Goal: Task Accomplishment & Management: Complete application form

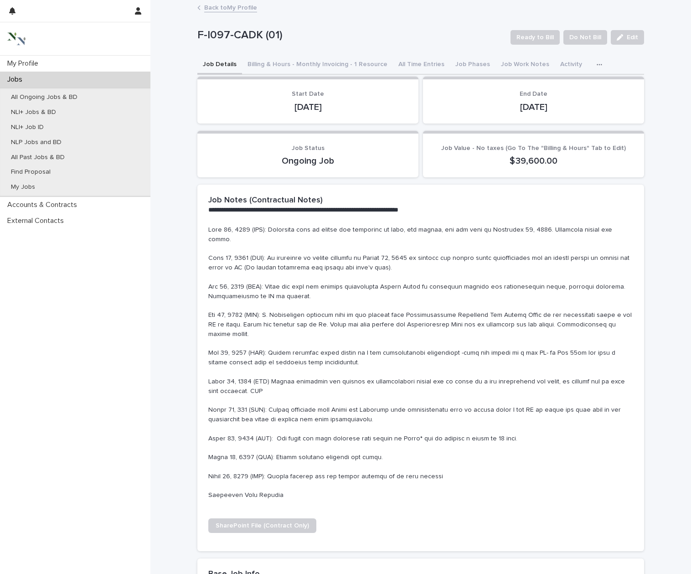
click at [18, 79] on p "Jobs" at bounding box center [17, 79] width 26 height 9
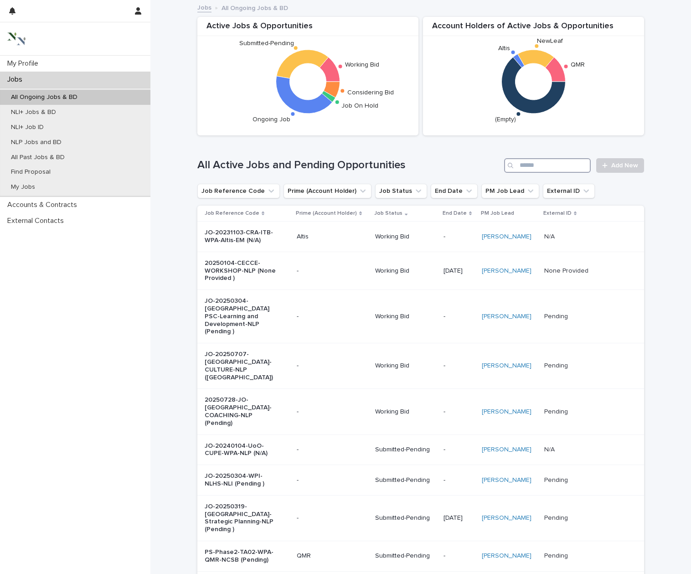
click at [529, 165] on input "Search" at bounding box center [547, 165] width 87 height 15
type input "****"
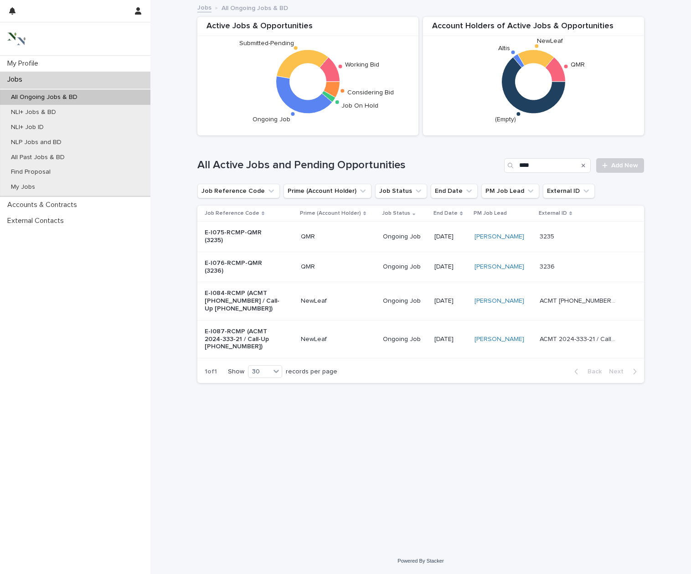
click at [240, 231] on p "E-I075-RCMP-QMR (3235)" at bounding box center [243, 236] width 76 height 15
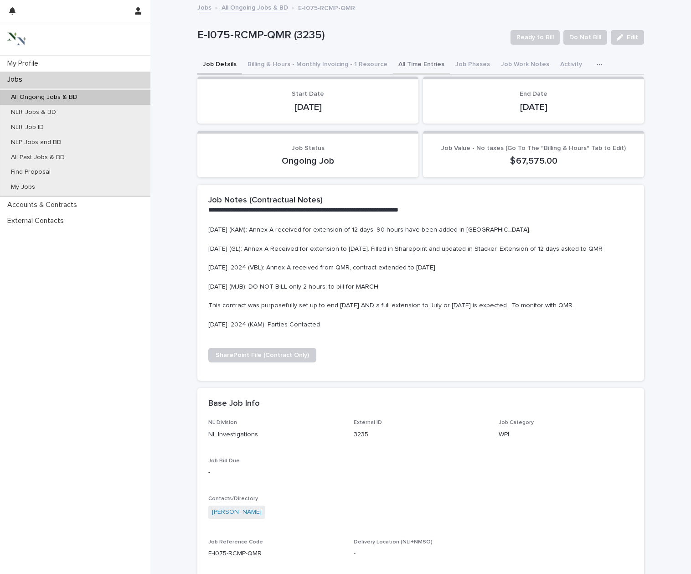
click at [431, 61] on button "All Time Entries" at bounding box center [421, 65] width 57 height 19
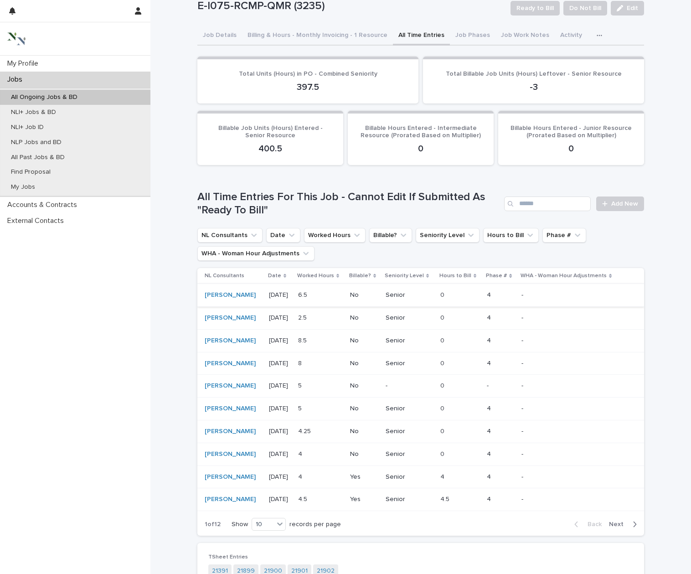
scroll to position [30, 0]
click at [284, 380] on p "[DATE]" at bounding box center [279, 384] width 21 height 10
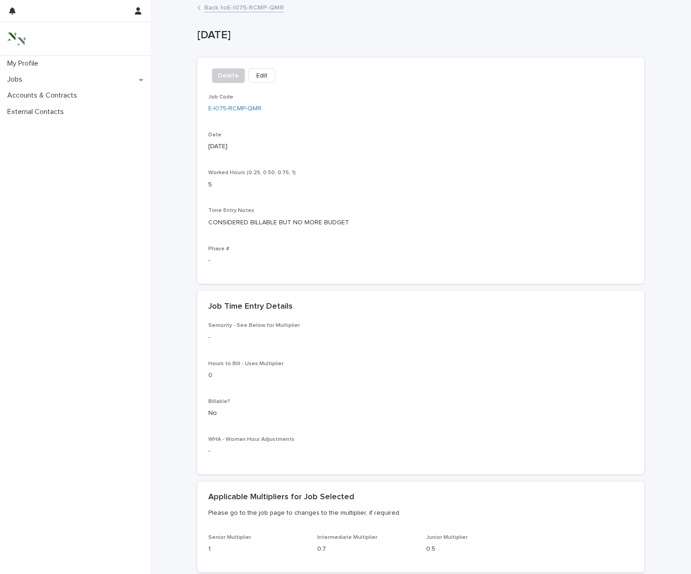
click at [259, 75] on span "Edit" at bounding box center [261, 75] width 11 height 9
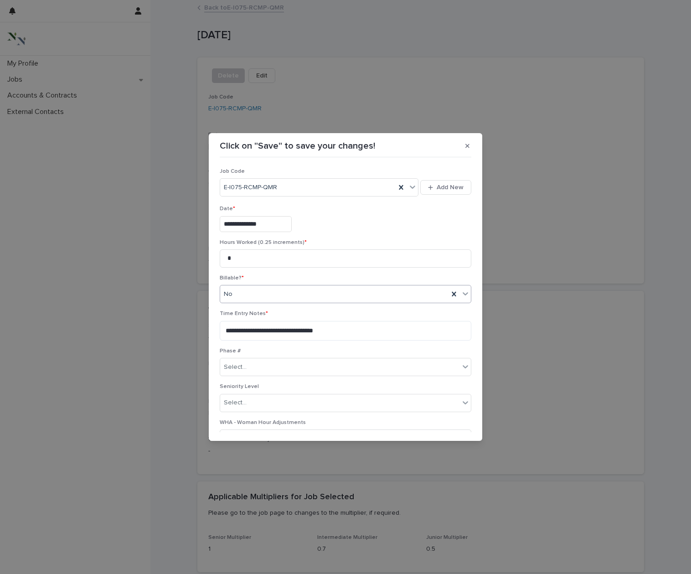
click at [256, 292] on div "No" at bounding box center [334, 294] width 228 height 15
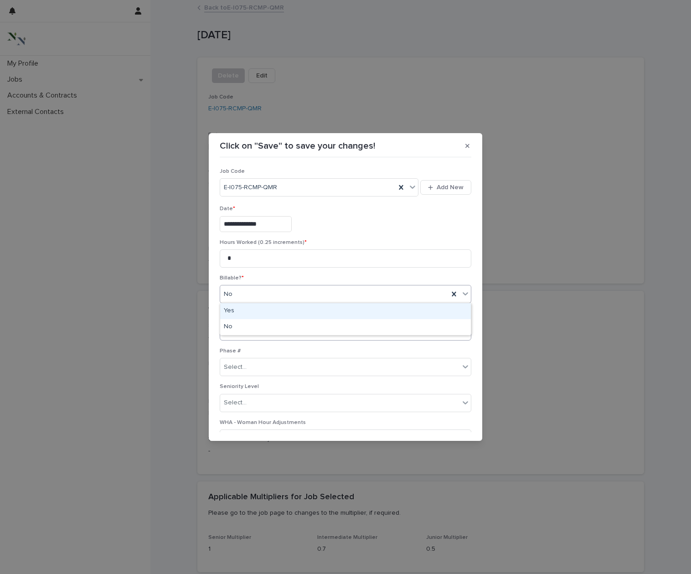
drag, startPoint x: 249, startPoint y: 312, endPoint x: 242, endPoint y: 324, distance: 13.9
click at [248, 312] on div "Yes" at bounding box center [345, 311] width 251 height 16
drag, startPoint x: 370, startPoint y: 325, endPoint x: 374, endPoint y: 331, distance: 7.0
click at [374, 331] on textarea "**********" at bounding box center [345, 331] width 251 height 20
type textarea "*"
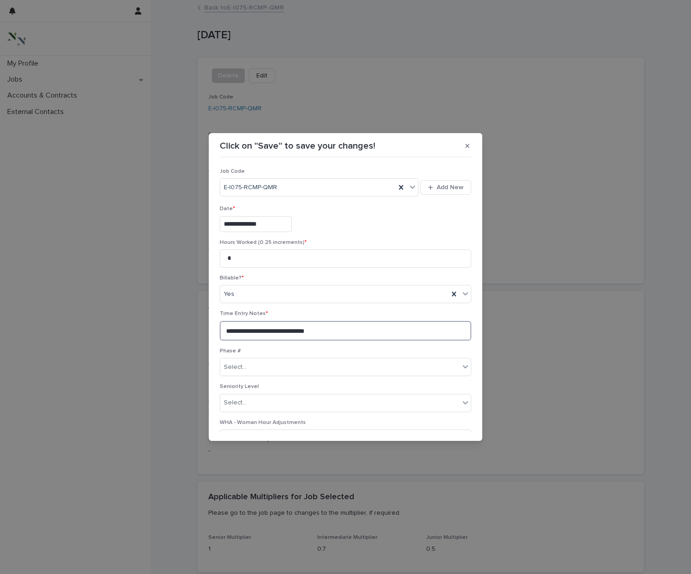
drag, startPoint x: 333, startPoint y: 332, endPoint x: 204, endPoint y: 328, distance: 129.4
click at [204, 328] on div "**********" at bounding box center [345, 287] width 691 height 574
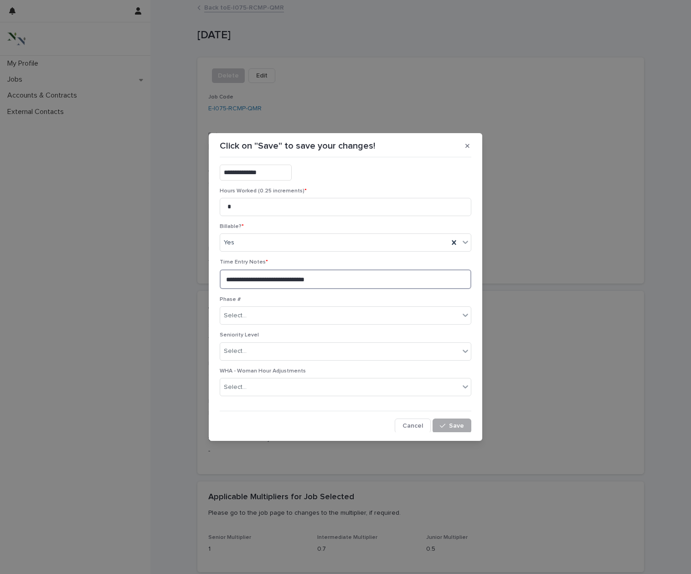
scroll to position [51, 0]
type textarea "**********"
click at [451, 424] on span "Save" at bounding box center [456, 426] width 15 height 6
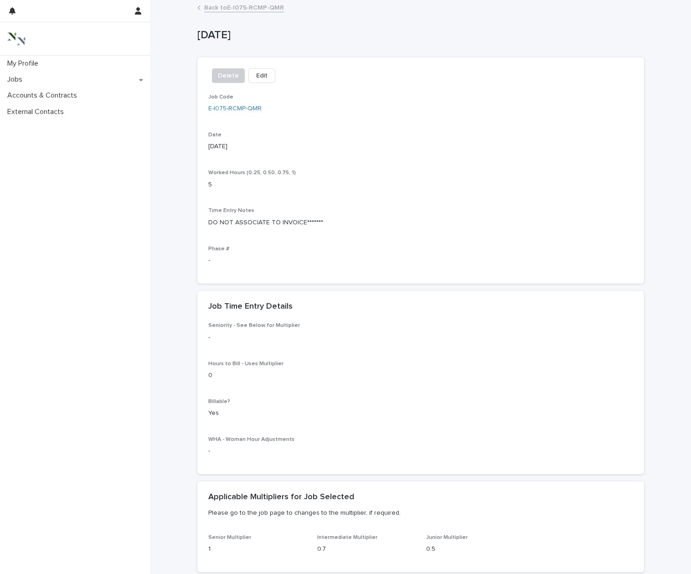
scroll to position [31, 0]
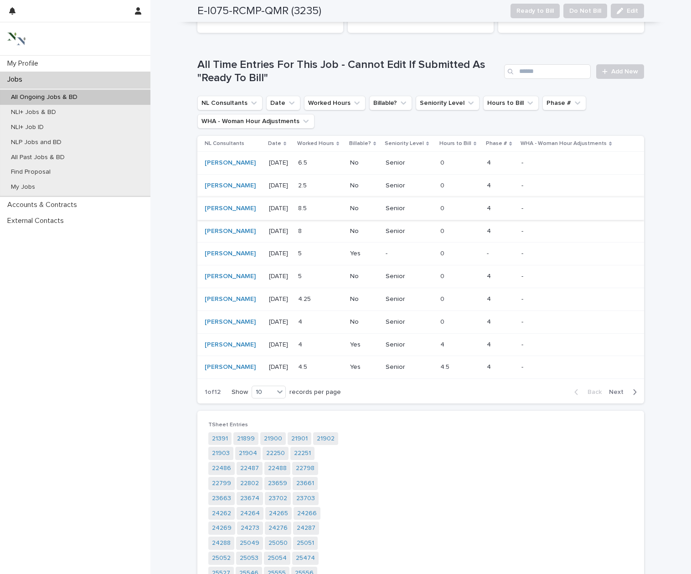
scroll to position [124, 0]
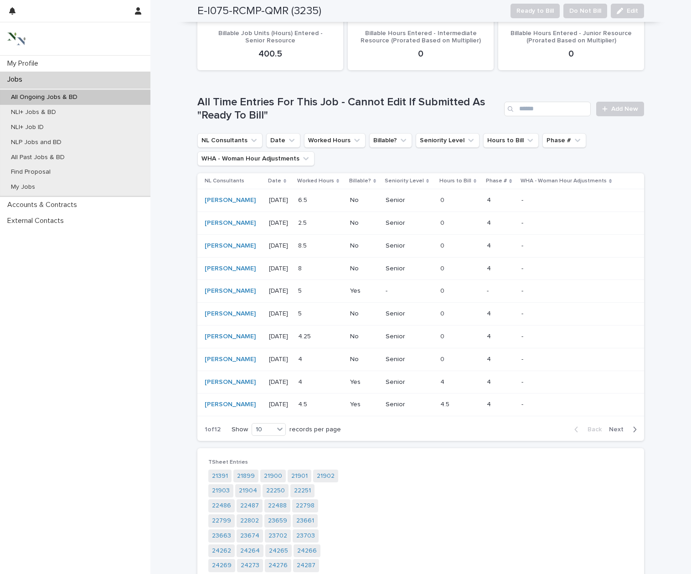
click at [290, 266] on p "[DATE]" at bounding box center [279, 268] width 21 height 10
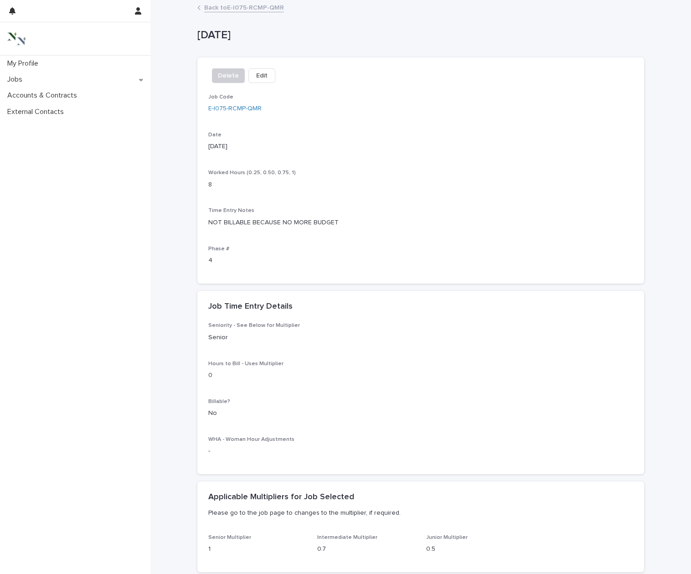
click at [256, 77] on span "Edit" at bounding box center [261, 75] width 11 height 9
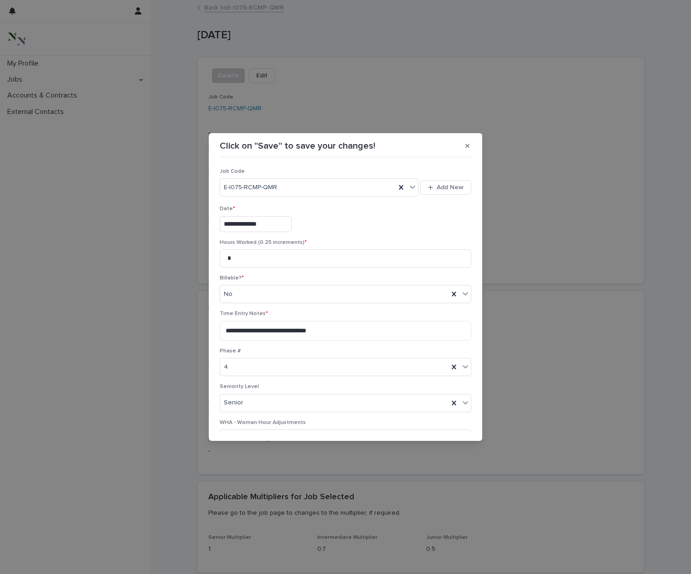
scroll to position [5, 0]
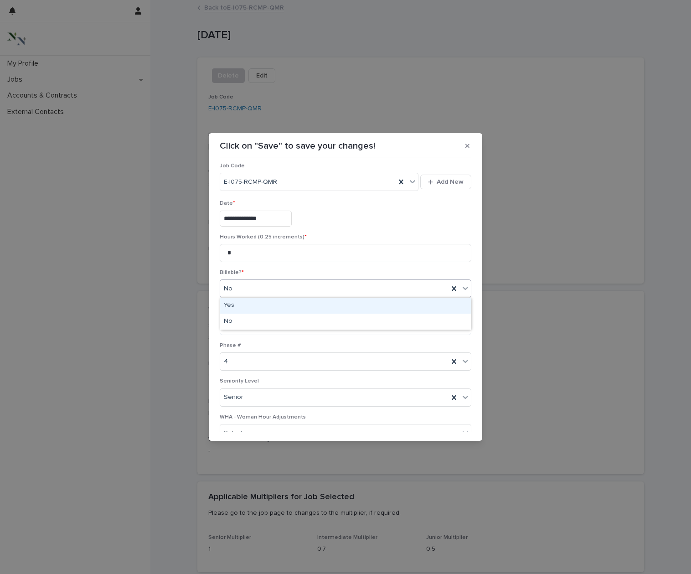
click at [245, 288] on div "No" at bounding box center [334, 288] width 228 height 15
click at [246, 303] on div "Yes" at bounding box center [345, 305] width 251 height 16
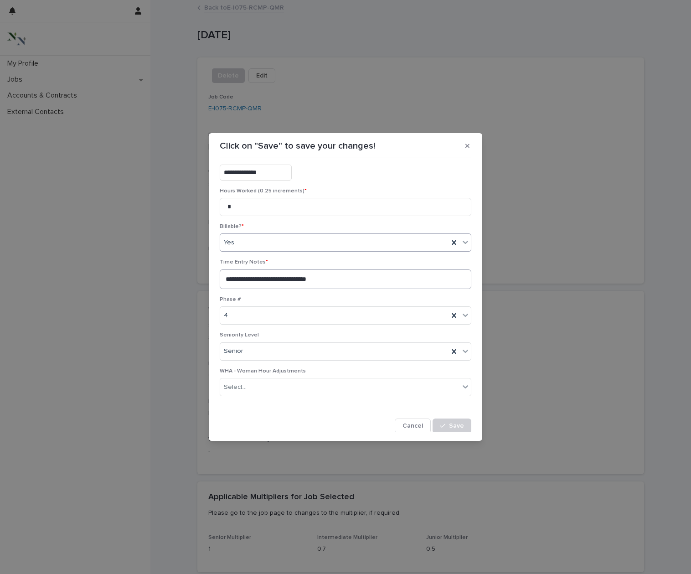
scroll to position [51, 0]
drag, startPoint x: 358, startPoint y: 274, endPoint x: 372, endPoint y: 277, distance: 14.4
click at [372, 277] on textarea "**********" at bounding box center [345, 280] width 251 height 20
paste textarea
type textarea "**********"
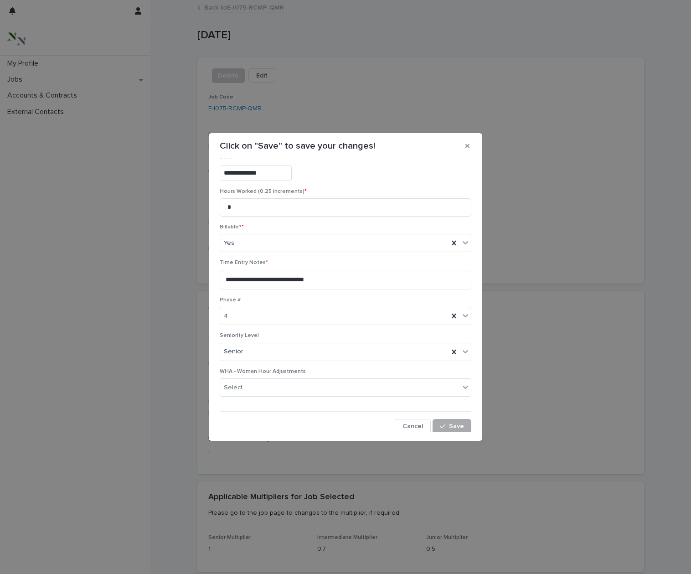
click at [462, 426] on span "Save" at bounding box center [456, 426] width 15 height 6
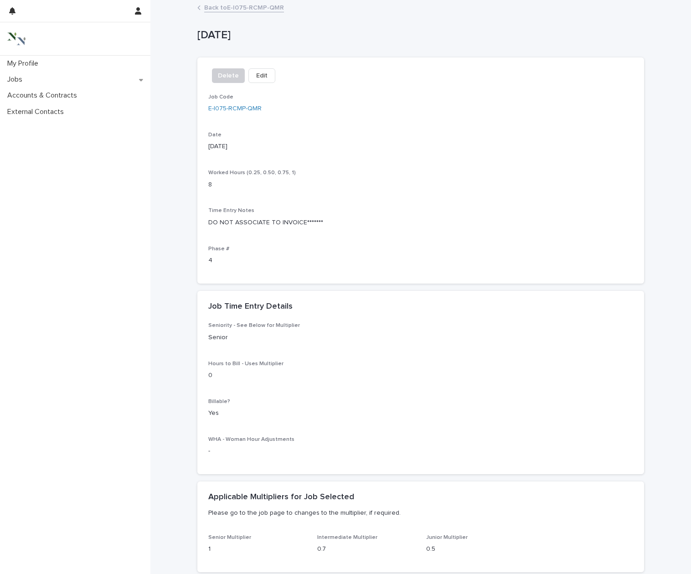
scroll to position [31, 0]
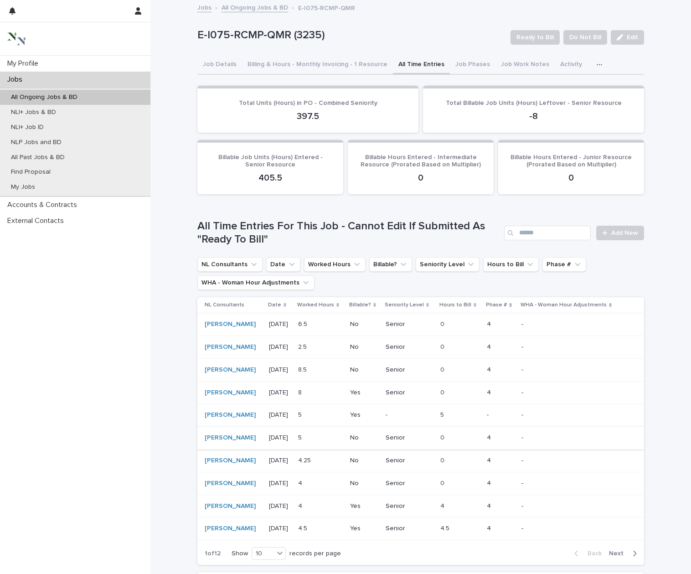
scroll to position [11, 0]
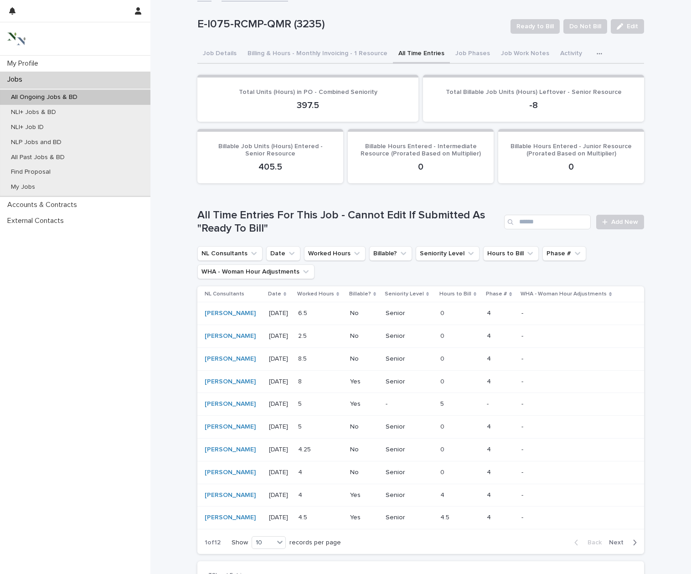
click at [285, 355] on p "[DATE]" at bounding box center [279, 358] width 21 height 10
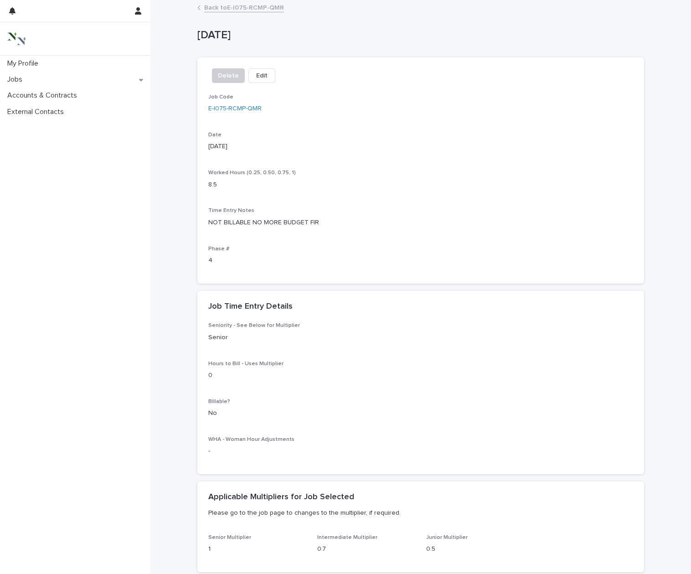
click at [258, 80] on button "Edit" at bounding box center [261, 75] width 27 height 15
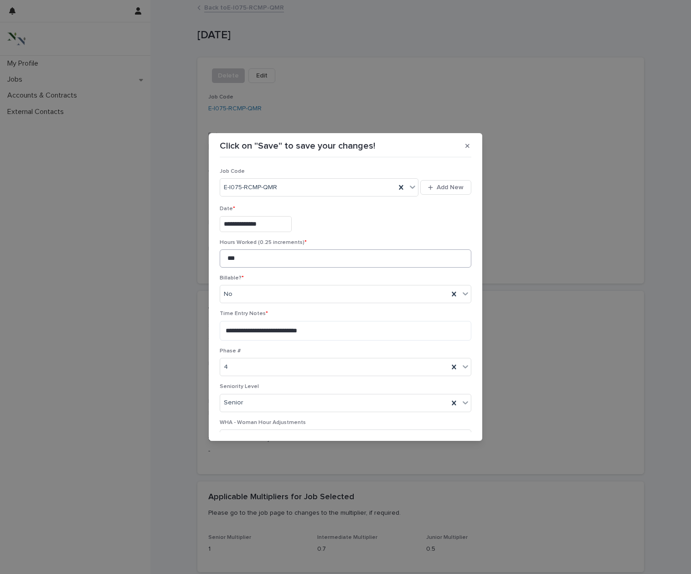
scroll to position [0, 0]
drag, startPoint x: 343, startPoint y: 328, endPoint x: 225, endPoint y: 329, distance: 118.0
click at [225, 329] on textarea "**********" at bounding box center [345, 330] width 251 height 20
paste textarea "***"
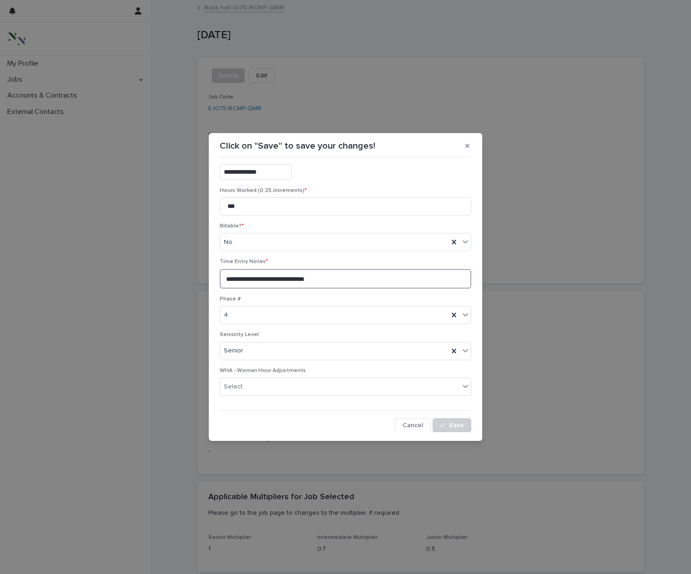
scroll to position [51, 0]
type textarea "**********"
click at [461, 426] on span "Save" at bounding box center [456, 426] width 15 height 6
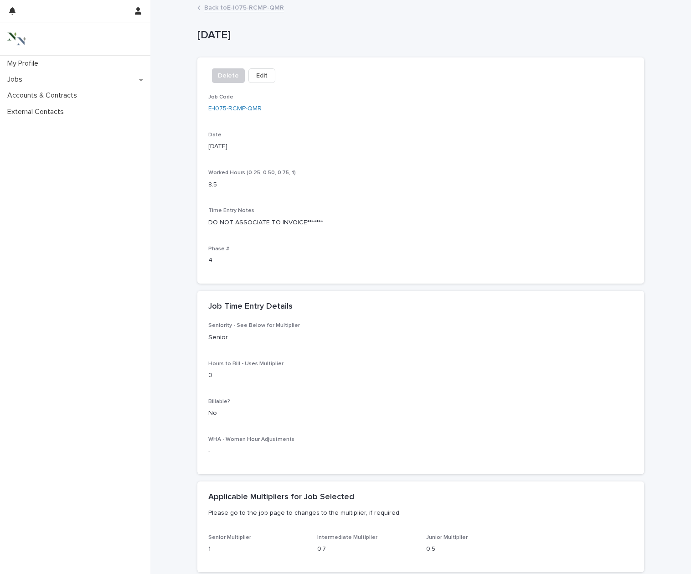
scroll to position [0, 0]
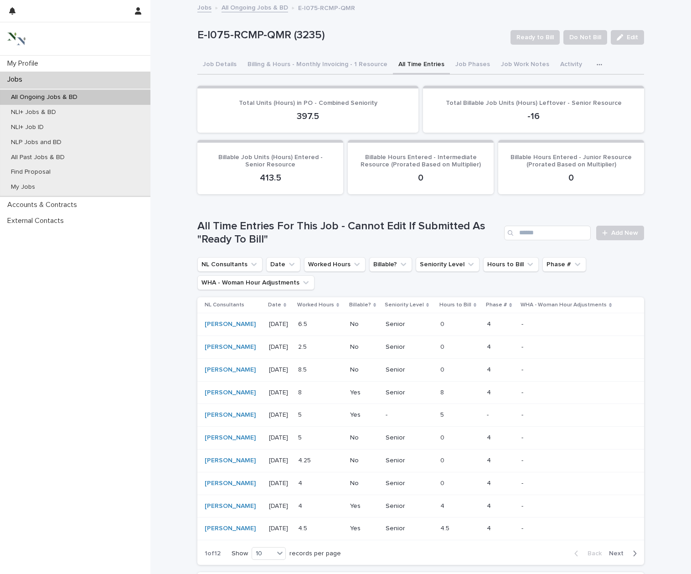
click at [308, 366] on p "8.5" at bounding box center [303, 369] width 10 height 10
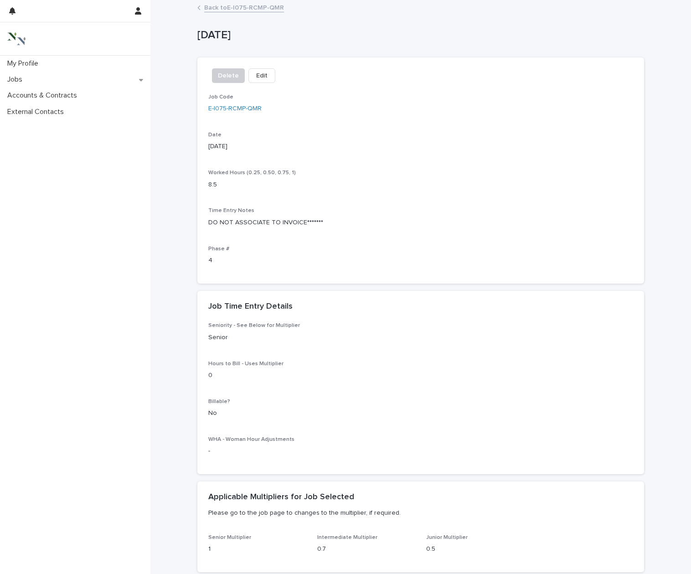
click at [256, 74] on span "Edit" at bounding box center [261, 75] width 11 height 9
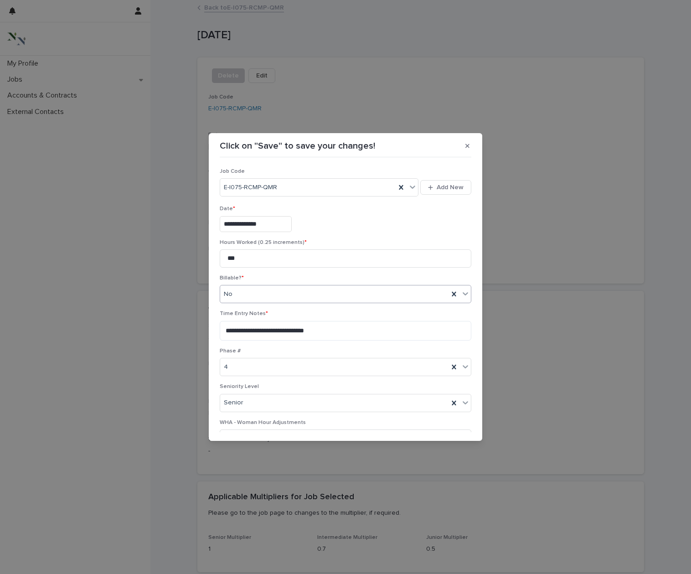
click at [341, 295] on div "No" at bounding box center [334, 294] width 228 height 15
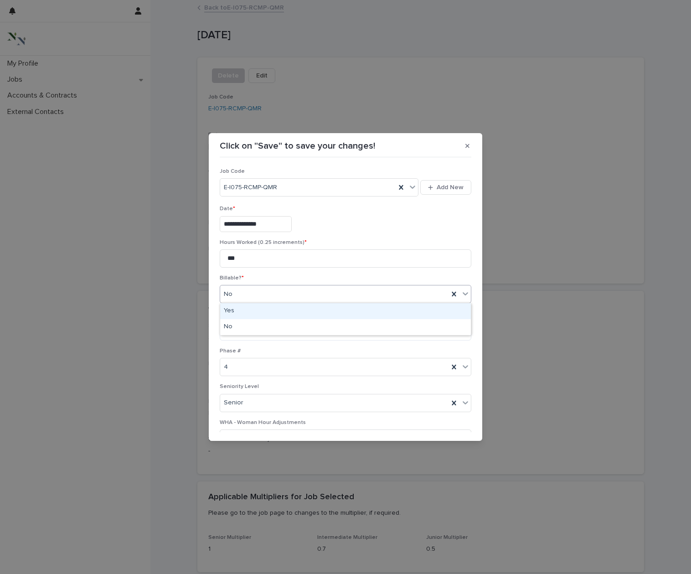
click at [324, 312] on div "Yes" at bounding box center [345, 311] width 251 height 16
click at [322, 328] on textarea "**********" at bounding box center [345, 331] width 251 height 20
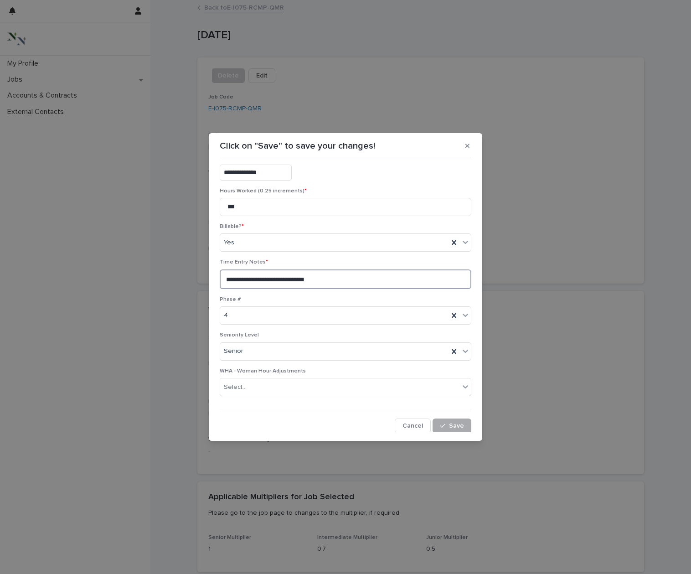
scroll to position [51, 0]
click at [459, 423] on span "Save" at bounding box center [456, 426] width 15 height 6
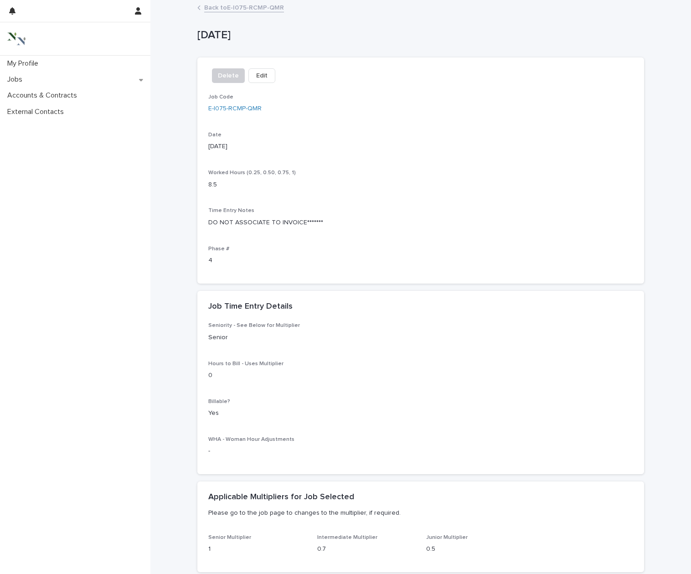
scroll to position [0, 0]
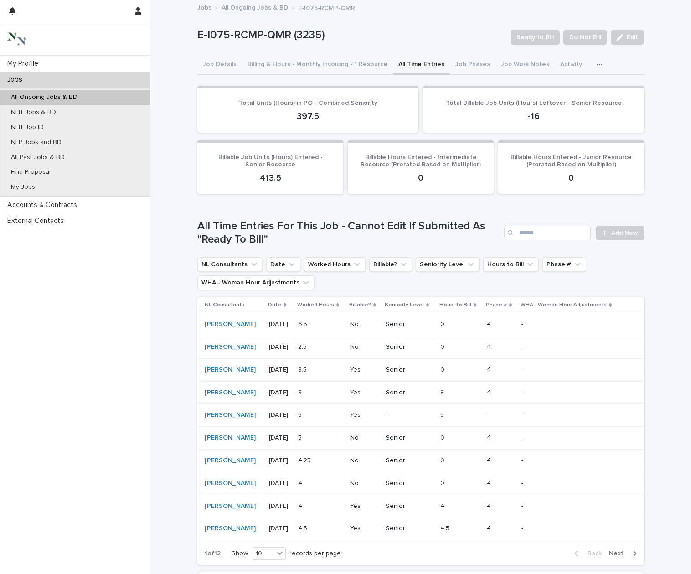
click at [308, 344] on p "2.5" at bounding box center [303, 346] width 10 height 10
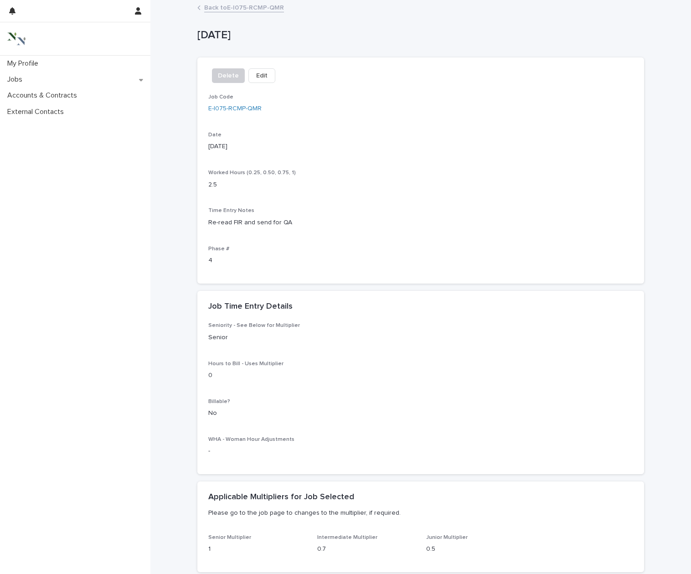
click at [256, 74] on span "Edit" at bounding box center [261, 75] width 11 height 9
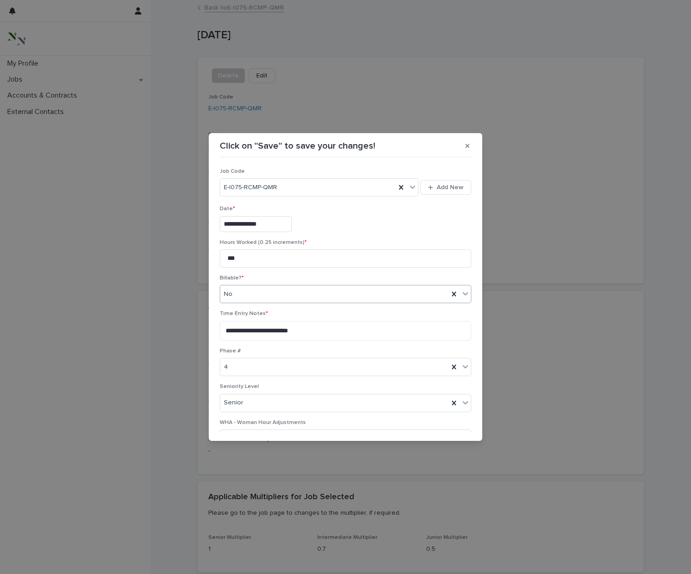
click at [278, 297] on div "No" at bounding box center [334, 294] width 228 height 15
click at [257, 311] on div "Yes" at bounding box center [345, 311] width 251 height 16
click at [270, 332] on textarea "**********" at bounding box center [345, 331] width 251 height 20
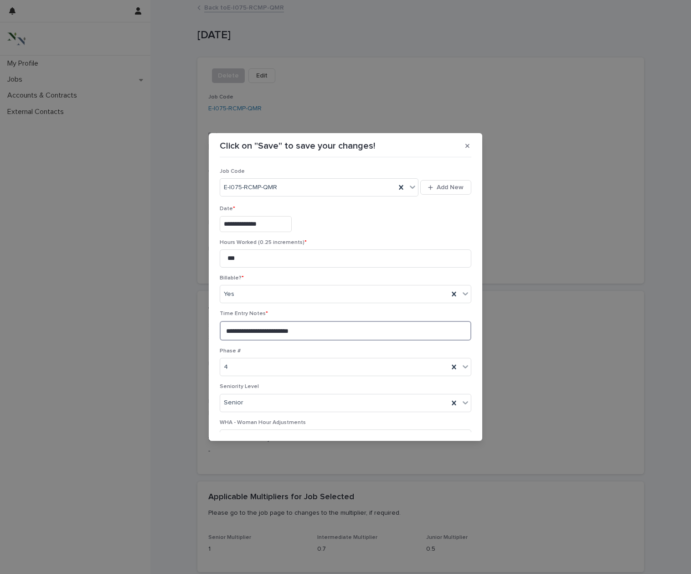
click at [326, 331] on textarea "**********" at bounding box center [345, 331] width 251 height 20
click at [225, 331] on textarea "**********" at bounding box center [345, 331] width 251 height 20
paste textarea "**********"
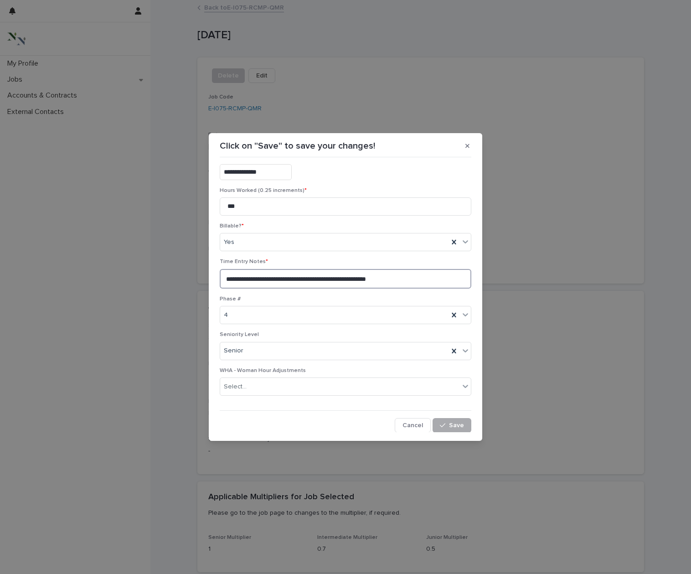
scroll to position [51, 0]
type textarea "**********"
click at [451, 424] on span "Save" at bounding box center [456, 426] width 15 height 6
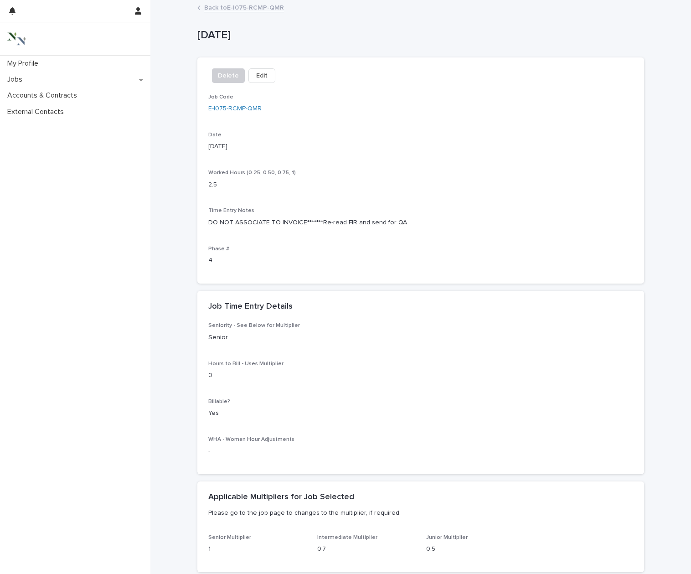
scroll to position [31, 0]
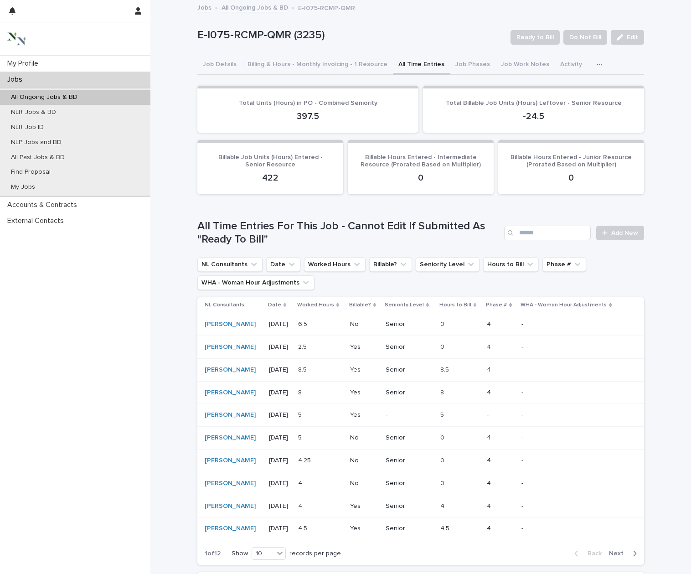
click at [370, 325] on p "No" at bounding box center [364, 324] width 28 height 8
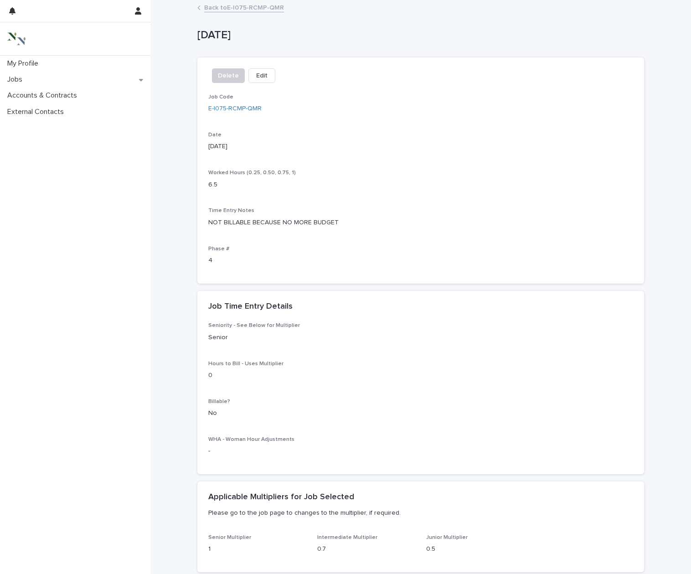
click at [256, 76] on span "Edit" at bounding box center [261, 75] width 11 height 9
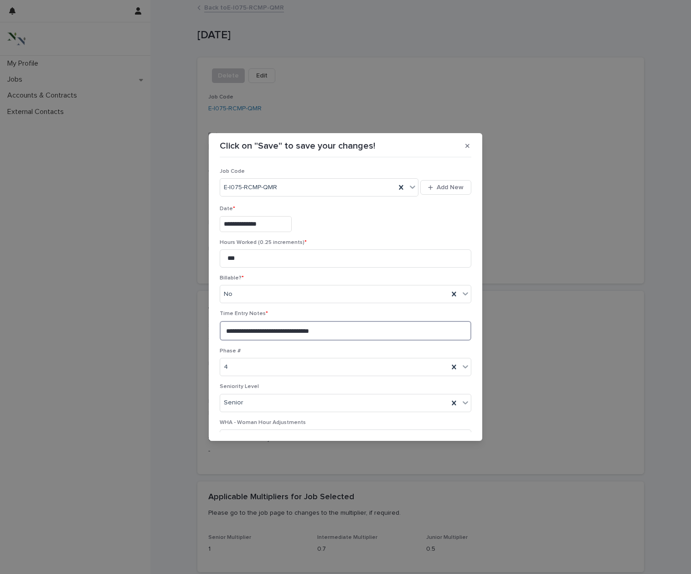
drag, startPoint x: 376, startPoint y: 328, endPoint x: 233, endPoint y: 326, distance: 142.6
click at [233, 326] on textarea "**********" at bounding box center [345, 331] width 251 height 20
paste textarea
type textarea "**********"
click at [288, 290] on div "No" at bounding box center [334, 294] width 228 height 15
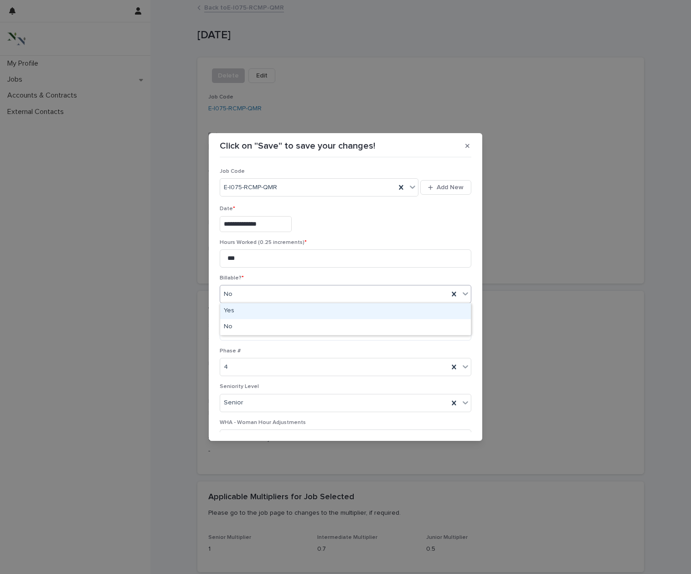
click at [278, 311] on div "Yes" at bounding box center [345, 311] width 251 height 16
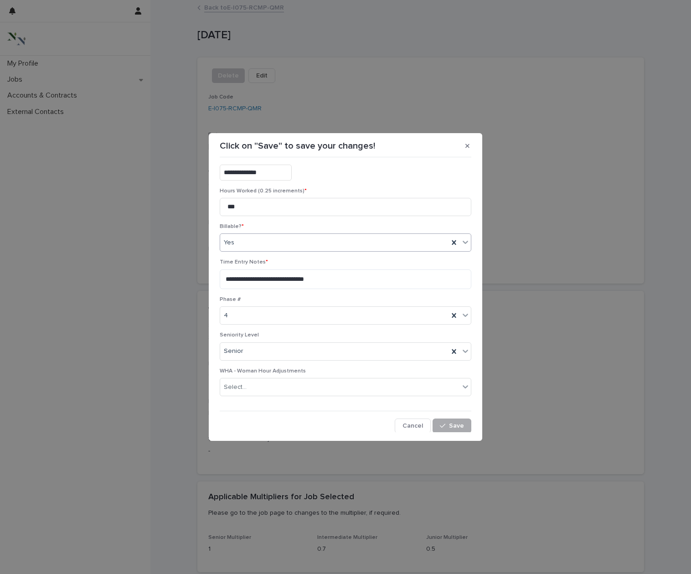
scroll to position [51, 0]
click at [454, 419] on button "Save" at bounding box center [451, 426] width 39 height 15
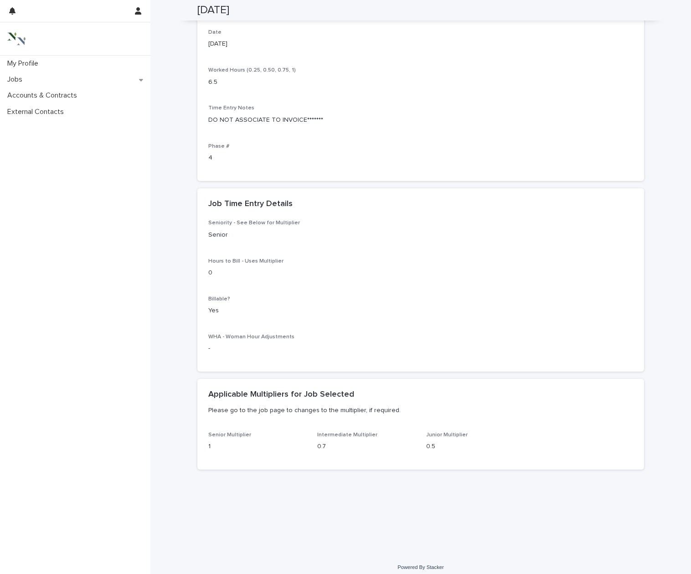
scroll to position [102, 0]
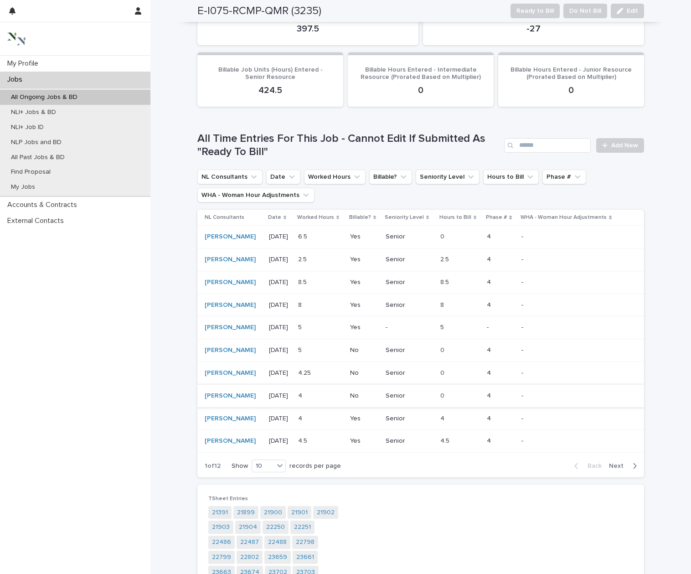
scroll to position [95, 0]
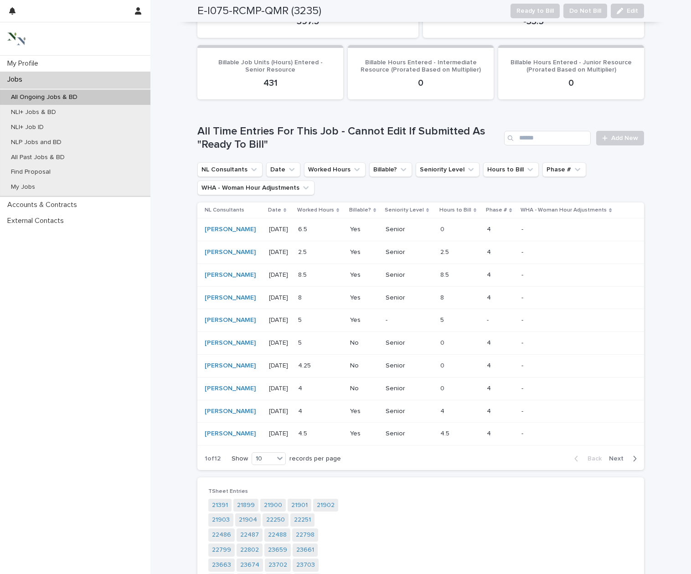
click at [371, 362] on p "No" at bounding box center [364, 366] width 28 height 8
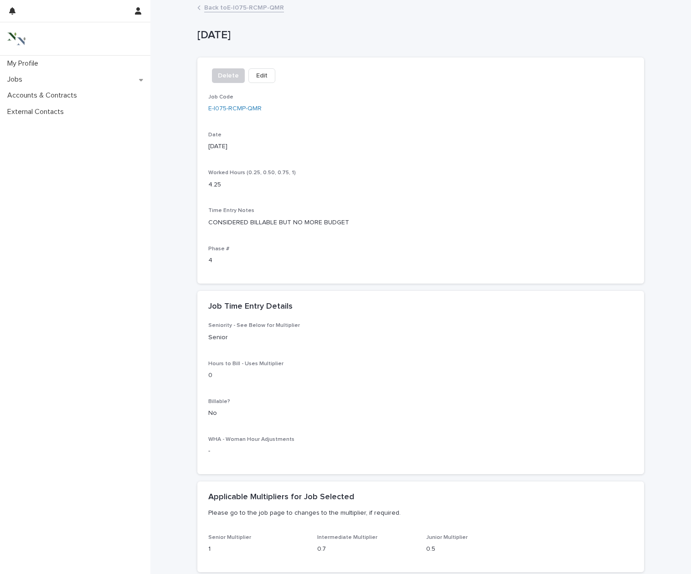
click at [257, 79] on span "Edit" at bounding box center [261, 75] width 11 height 9
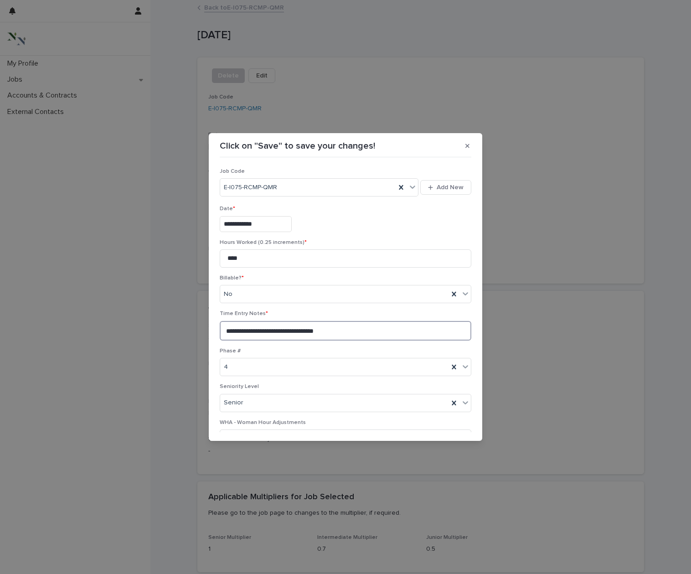
drag, startPoint x: 366, startPoint y: 327, endPoint x: 219, endPoint y: 328, distance: 147.2
click at [219, 328] on div "**********" at bounding box center [345, 295] width 256 height 273
paste textarea
type textarea "**********"
click at [273, 290] on div "No" at bounding box center [334, 294] width 228 height 15
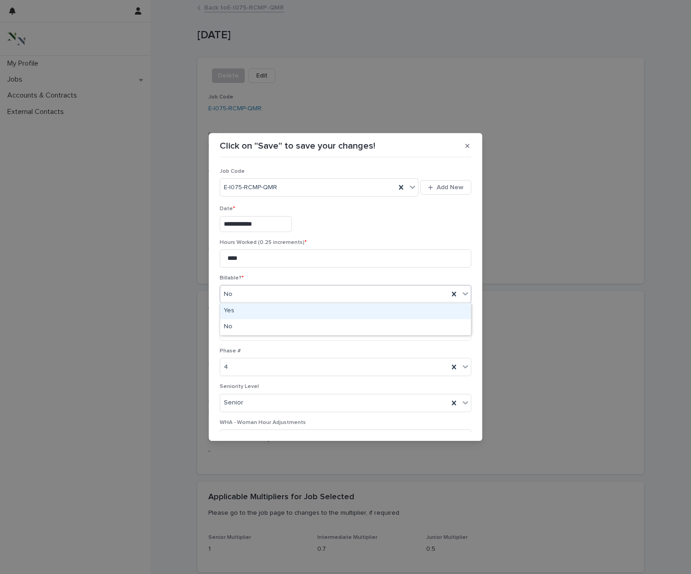
click at [260, 312] on div "Yes" at bounding box center [345, 311] width 251 height 16
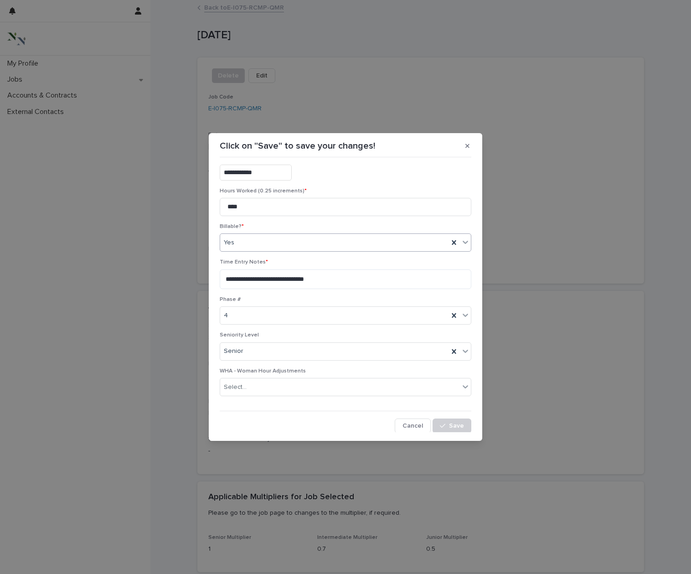
scroll to position [51, 0]
click at [452, 429] on button "Save" at bounding box center [451, 426] width 39 height 15
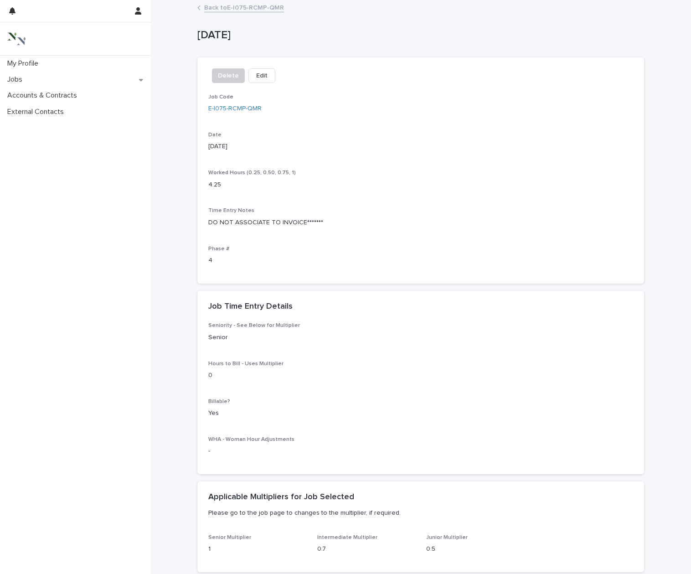
scroll to position [0, 0]
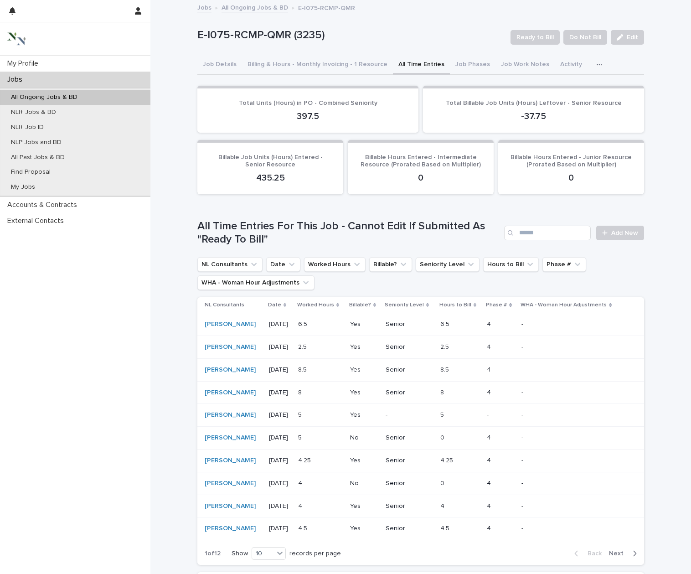
click at [303, 436] on p "5" at bounding box center [300, 437] width 5 height 10
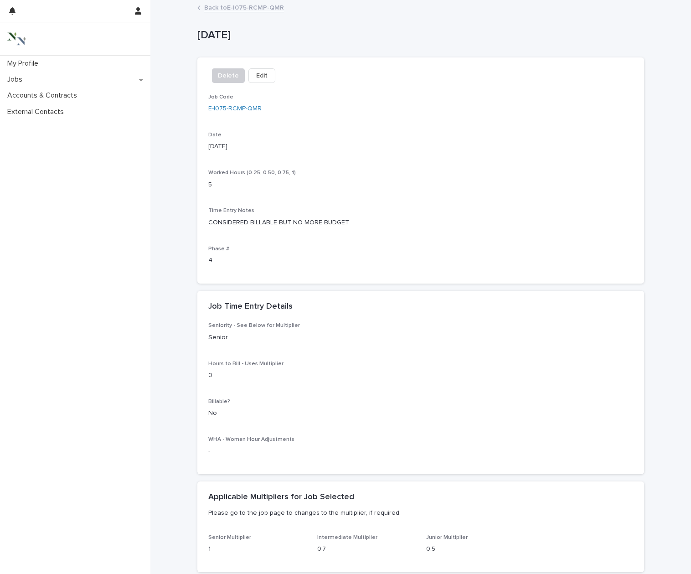
click at [251, 75] on button "Edit" at bounding box center [261, 75] width 27 height 15
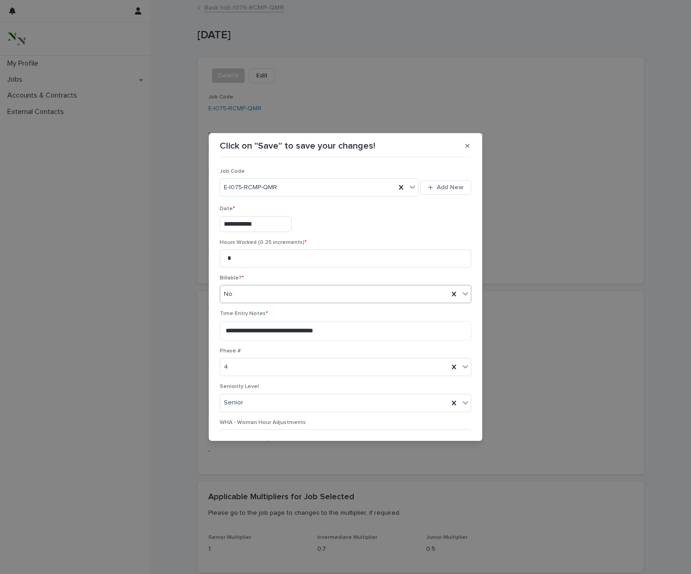
click at [276, 289] on div "No" at bounding box center [334, 294] width 228 height 15
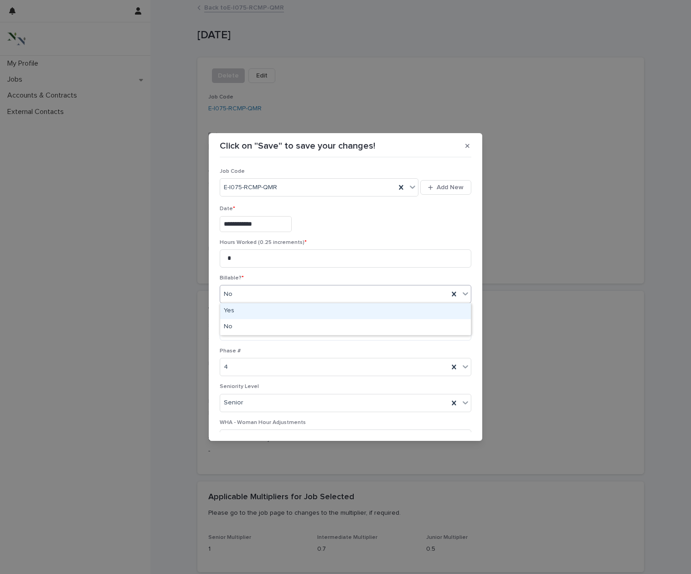
click at [275, 309] on div "Yes" at bounding box center [345, 311] width 251 height 16
click at [269, 333] on textarea "**********" at bounding box center [345, 331] width 251 height 20
paste textarea
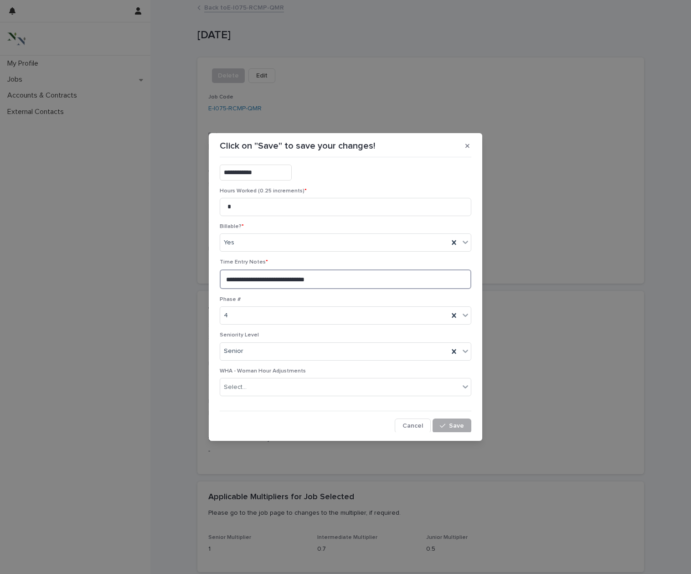
scroll to position [51, 0]
type textarea "**********"
click at [448, 423] on div "button" at bounding box center [444, 426] width 9 height 6
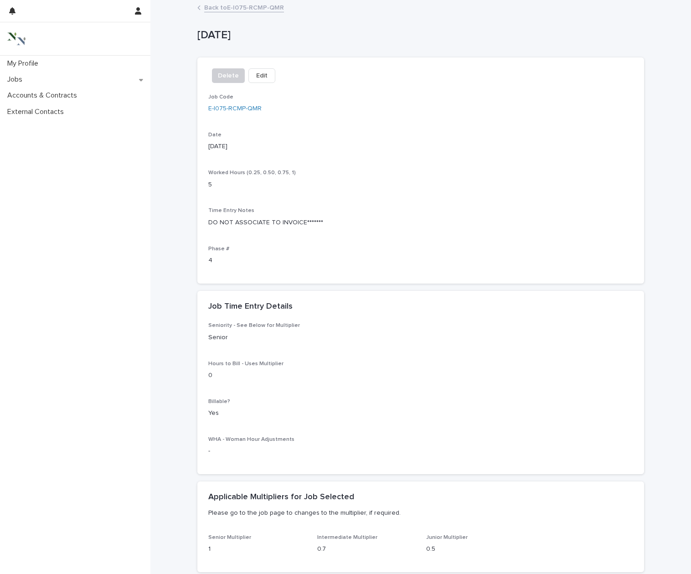
scroll to position [31, 0]
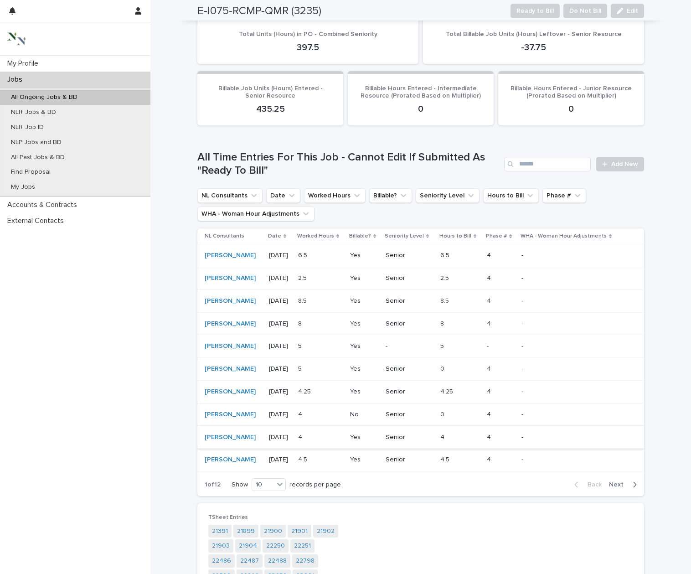
scroll to position [70, 0]
click at [367, 408] on td "No" at bounding box center [364, 413] width 36 height 23
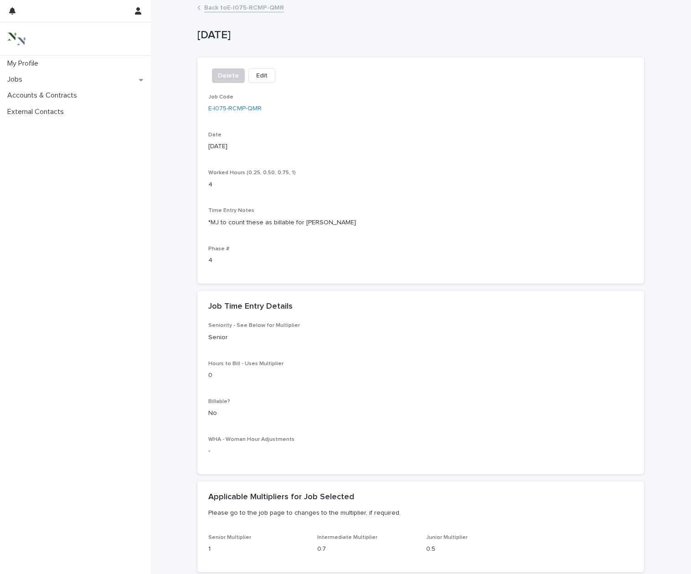
click at [260, 76] on span "Edit" at bounding box center [261, 75] width 11 height 9
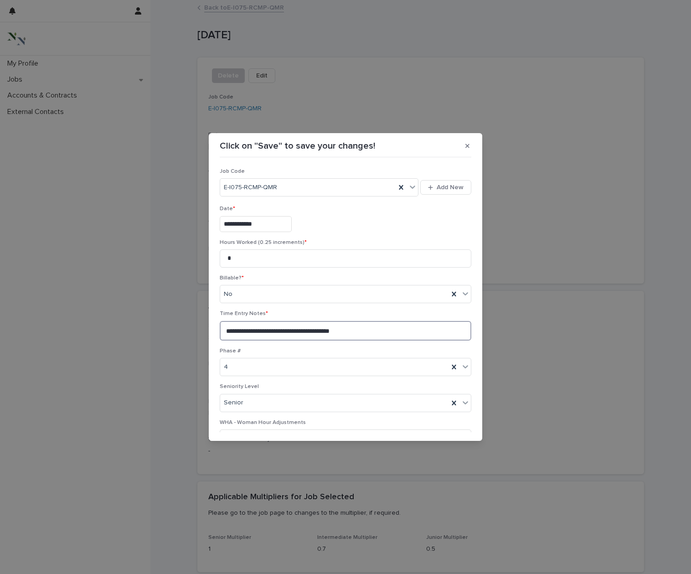
drag, startPoint x: 364, startPoint y: 328, endPoint x: 200, endPoint y: 326, distance: 163.5
click at [200, 326] on div "**********" at bounding box center [345, 287] width 691 height 574
paste textarea
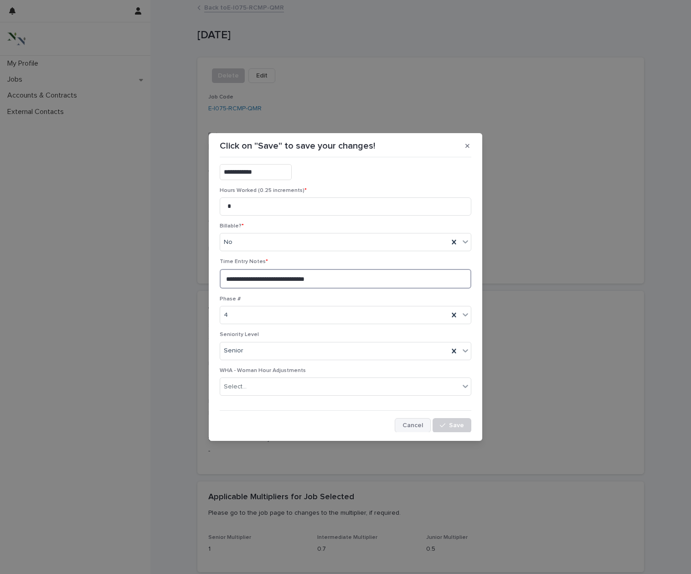
scroll to position [51, 0]
type textarea "**********"
click at [451, 425] on span "Save" at bounding box center [456, 426] width 15 height 6
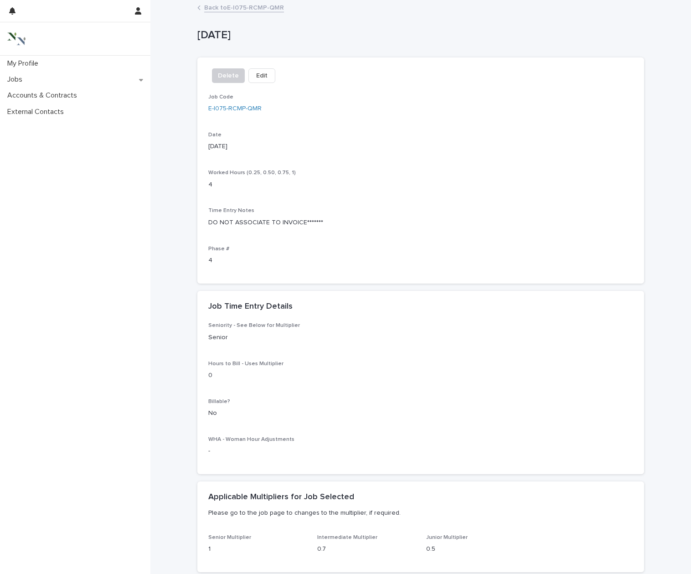
scroll to position [0, 0]
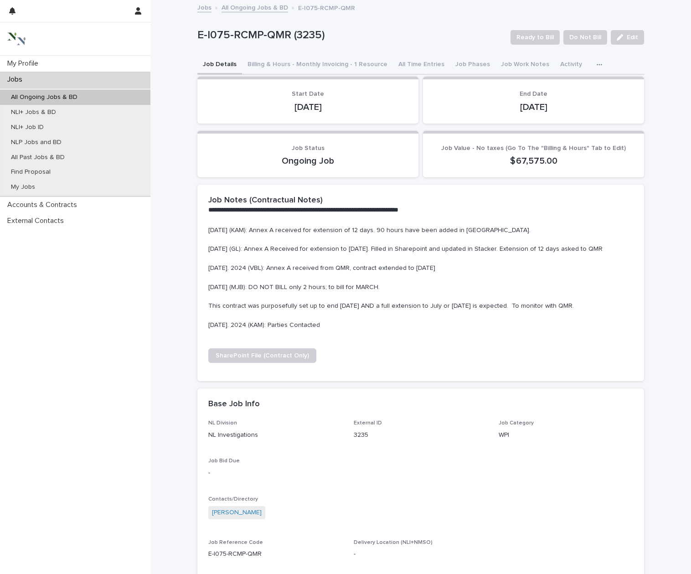
click at [212, 63] on button "Job Details" at bounding box center [219, 65] width 45 height 19
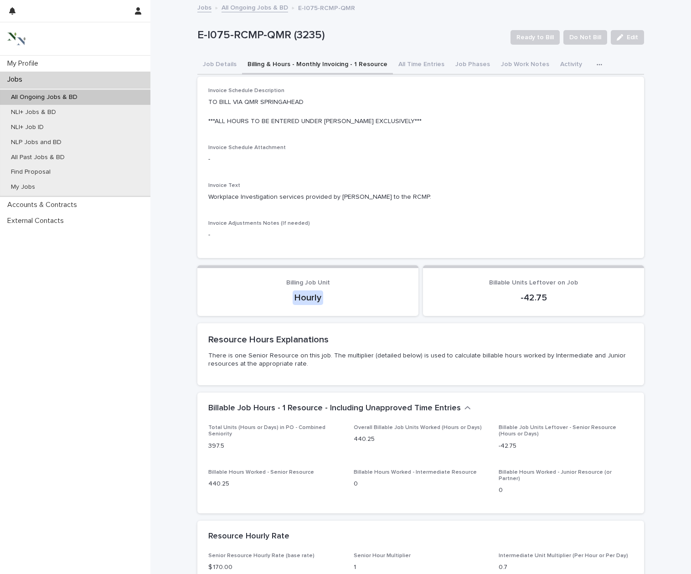
click at [315, 65] on button "Billing & Hours - Monthly Invoicing - 1 Resource" at bounding box center [317, 65] width 151 height 19
click at [420, 62] on button "All Time Entries" at bounding box center [421, 65] width 57 height 19
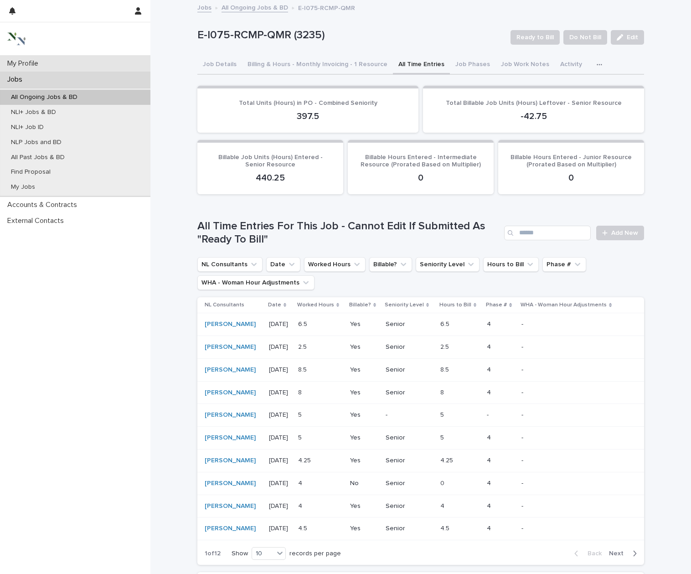
click at [51, 66] on div "My Profile" at bounding box center [75, 64] width 150 height 16
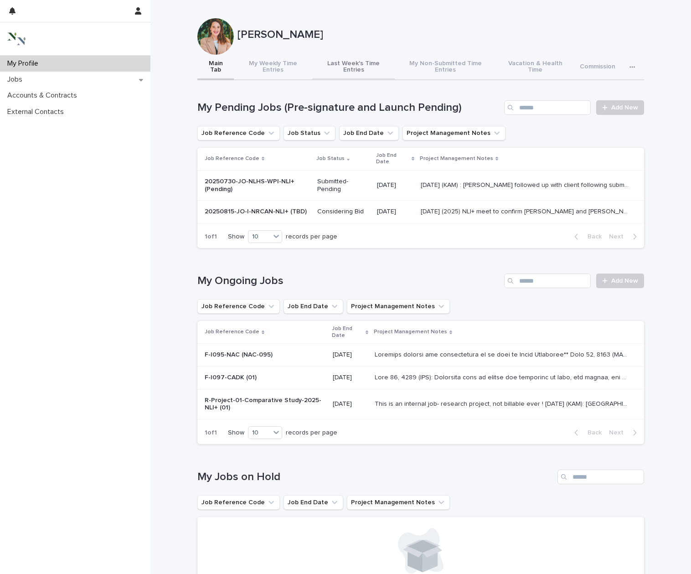
click at [346, 62] on button "Last Week's Time Entries" at bounding box center [353, 68] width 82 height 26
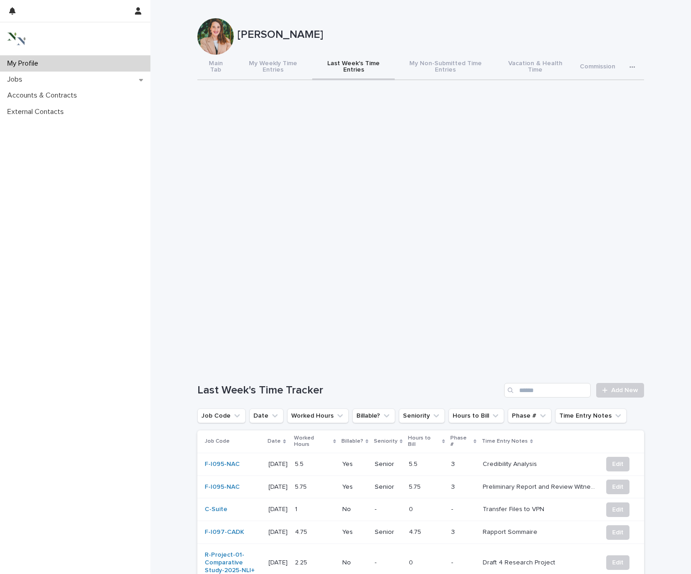
click at [346, 63] on button "Last Week's Time Entries" at bounding box center [353, 68] width 82 height 26
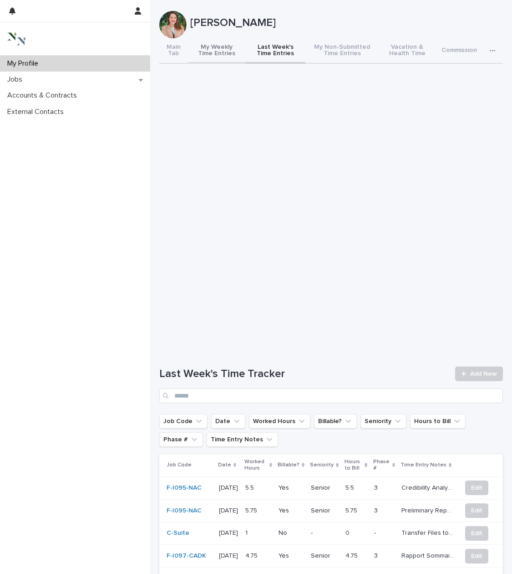
click at [231, 52] on button "My Weekly Time Entries" at bounding box center [216, 51] width 57 height 26
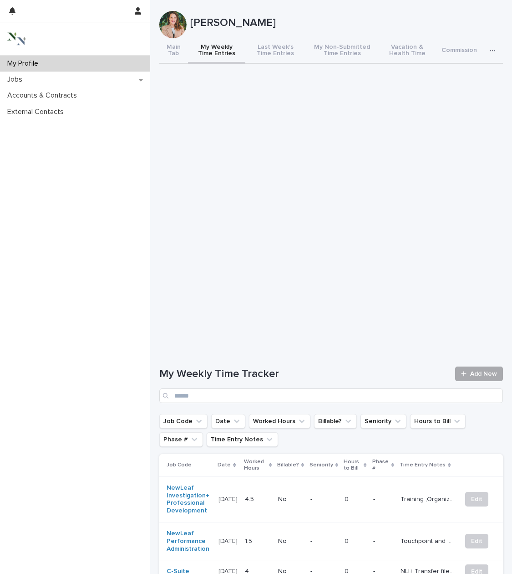
click at [487, 374] on span "Add New" at bounding box center [484, 373] width 27 height 6
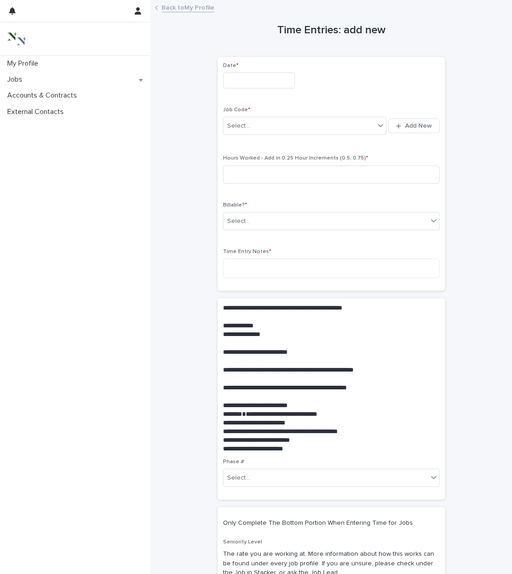
click at [266, 80] on input "text" at bounding box center [259, 80] width 72 height 16
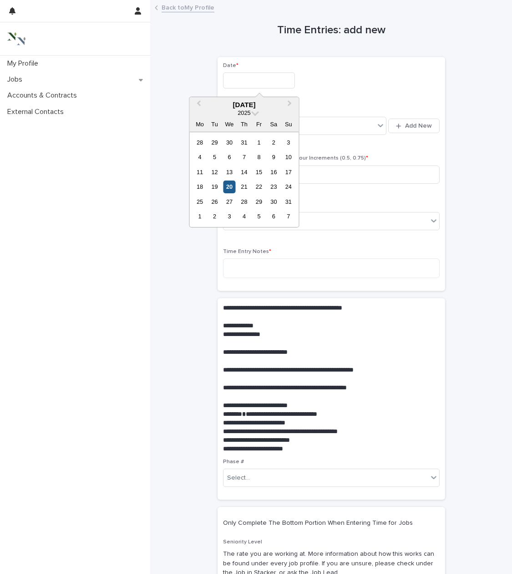
click at [229, 186] on div "20" at bounding box center [229, 186] width 12 height 12
type input "**********"
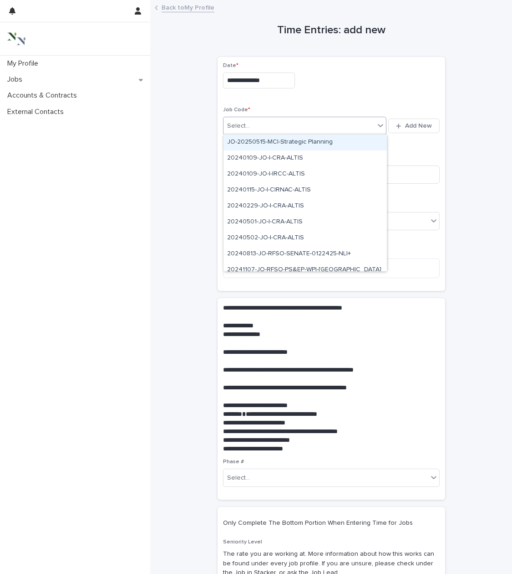
click at [248, 123] on div "Select..." at bounding box center [238, 126] width 23 height 10
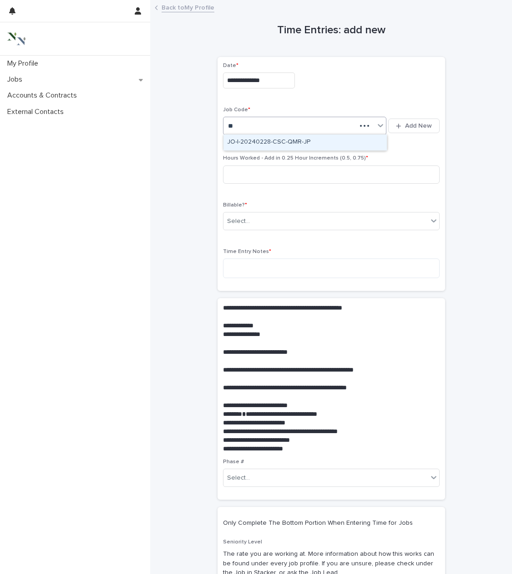
type input "*"
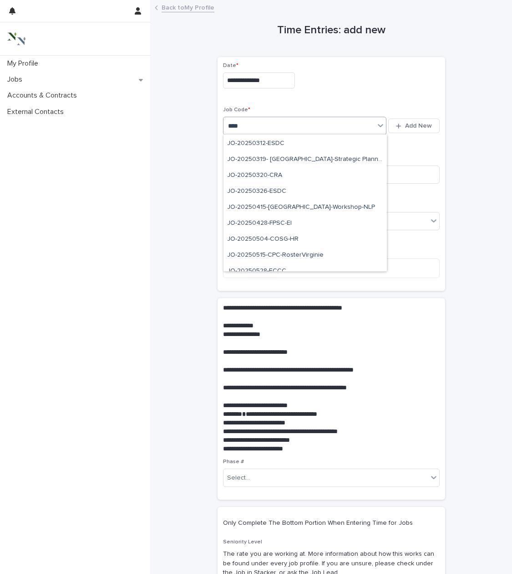
scroll to position [414, 0]
type input "*"
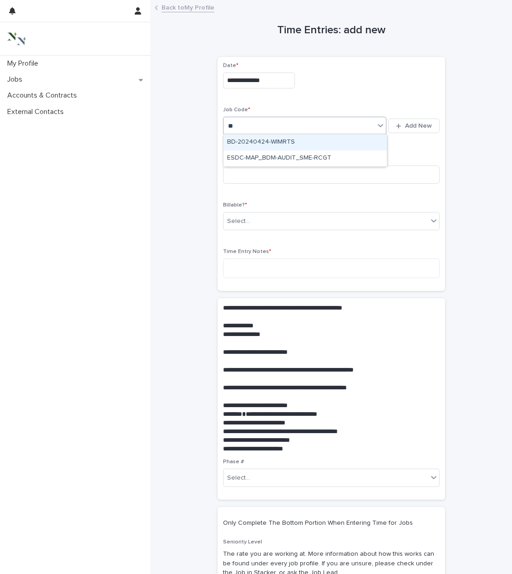
scroll to position [0, 0]
type input "*"
type input "********"
click at [345, 141] on div "NewLeaf Investigation+ Business Development" at bounding box center [306, 142] width 164 height 16
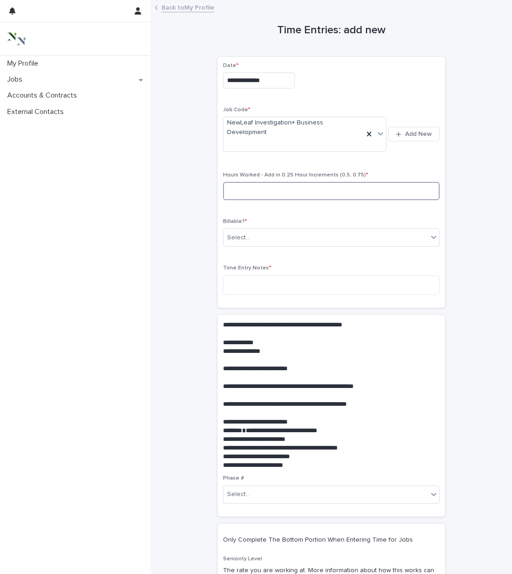
click at [272, 182] on input at bounding box center [331, 191] width 217 height 18
click at [261, 182] on input at bounding box center [331, 191] width 217 height 18
type input "*"
click at [246, 233] on div "Select..." at bounding box center [238, 238] width 23 height 10
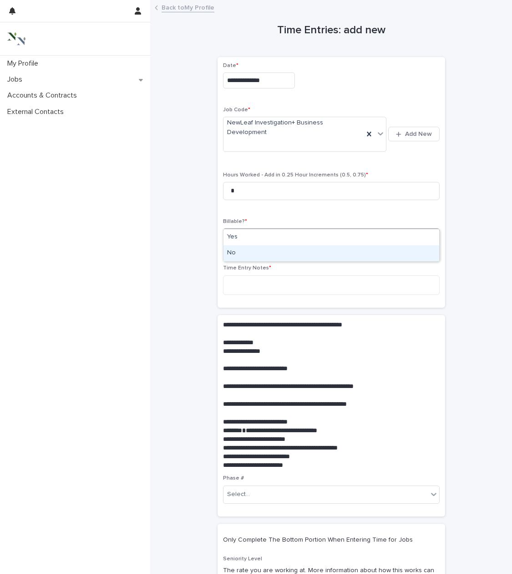
drag, startPoint x: 246, startPoint y: 244, endPoint x: 244, endPoint y: 252, distance: 8.3
click at [244, 252] on div "No" at bounding box center [332, 253] width 216 height 16
click at [243, 275] on textarea at bounding box center [331, 285] width 217 height 20
type textarea "*"
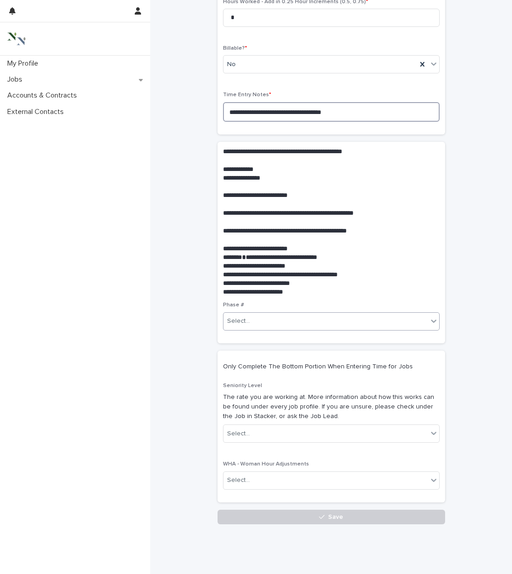
scroll to position [173, 0]
type textarea "**********"
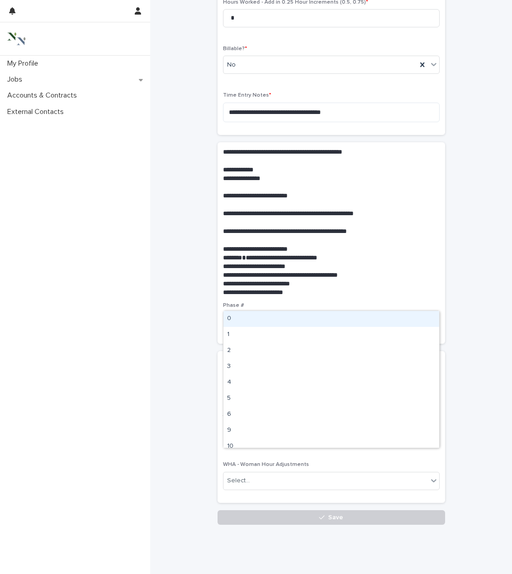
click at [258, 314] on div "Select..." at bounding box center [326, 321] width 205 height 15
click at [417, 271] on p "**********" at bounding box center [329, 275] width 213 height 9
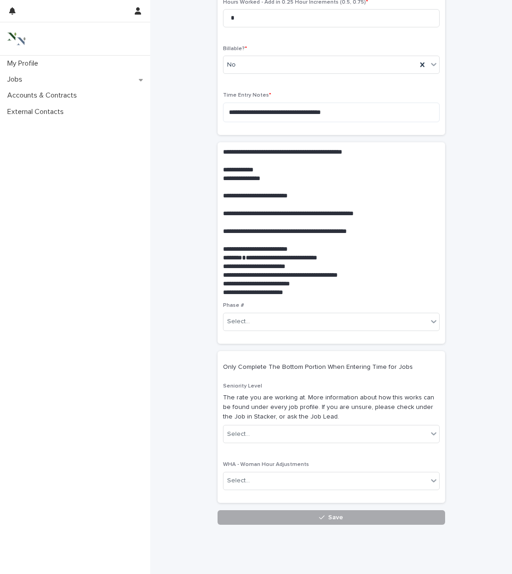
click at [305, 510] on button "Save" at bounding box center [332, 517] width 228 height 15
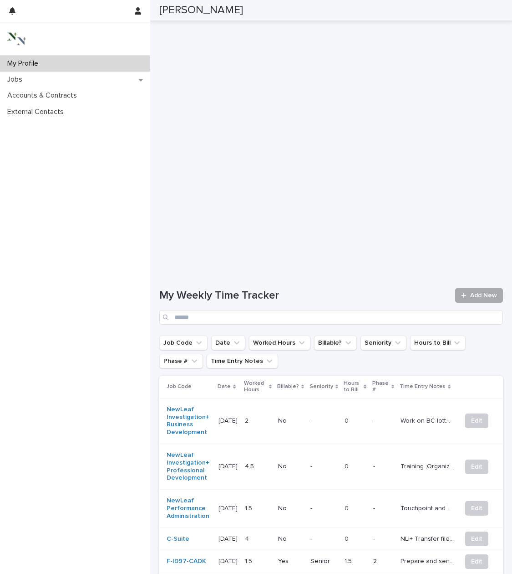
click at [478, 299] on link "Add New" at bounding box center [480, 295] width 48 height 15
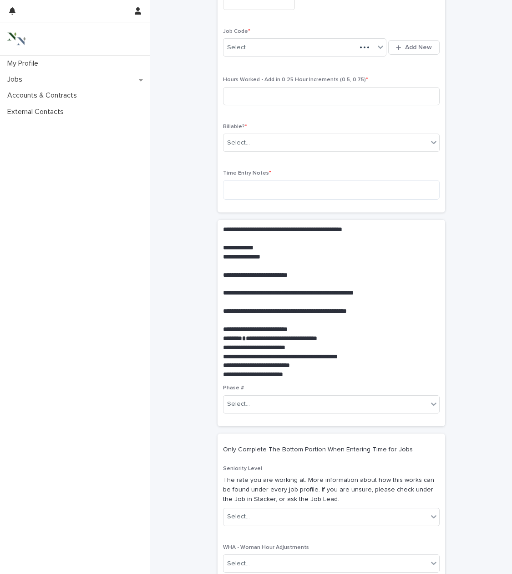
scroll to position [29, 0]
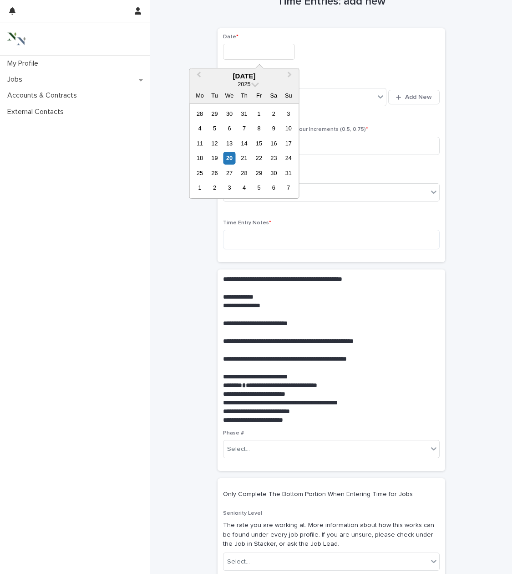
click at [240, 44] on input "text" at bounding box center [259, 52] width 72 height 16
click at [228, 154] on div "20" at bounding box center [229, 158] width 12 height 12
type input "**********"
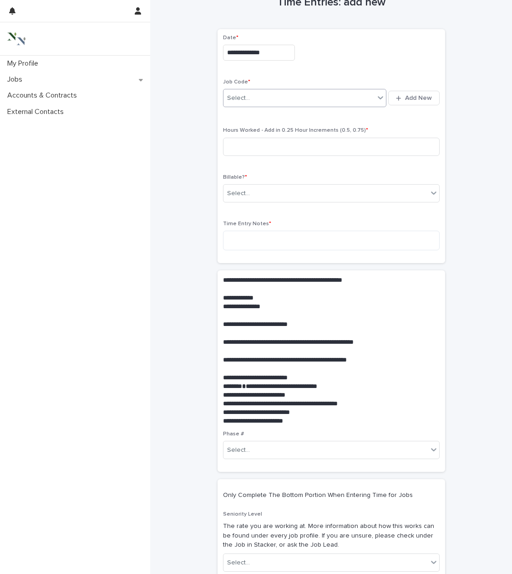
click at [251, 101] on div at bounding box center [251, 97] width 1 height 11
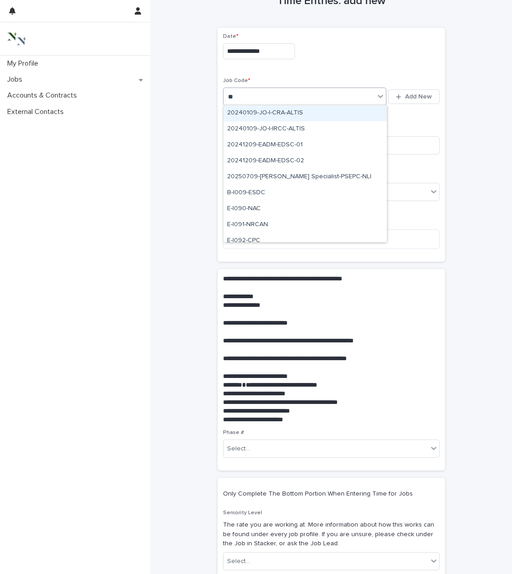
type input "***"
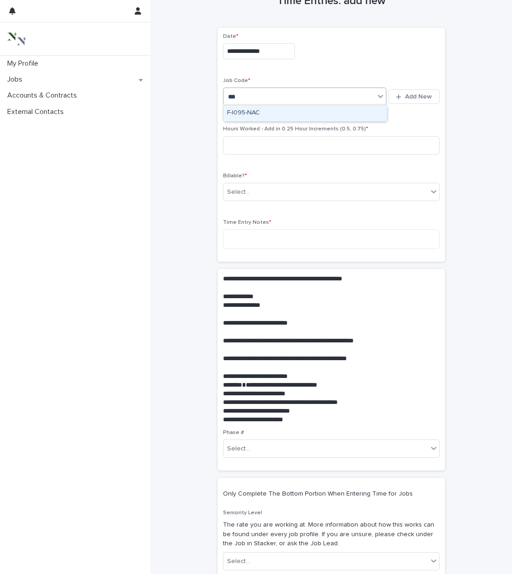
scroll to position [29, 0]
click at [247, 113] on div "F-I095-NAC" at bounding box center [306, 113] width 164 height 16
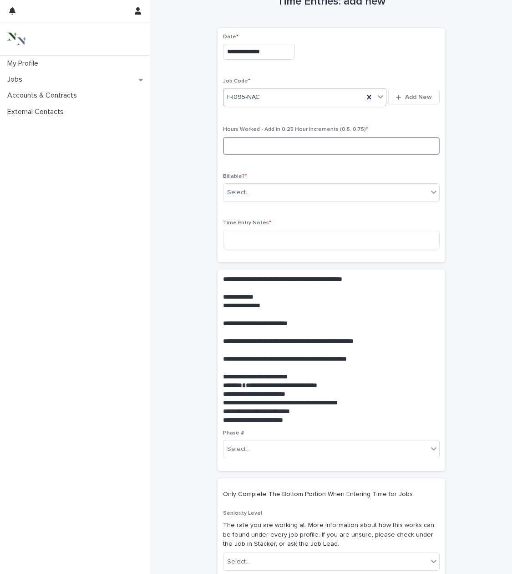
click at [247, 145] on input at bounding box center [331, 146] width 217 height 18
type input "***"
click at [261, 190] on div "Select..." at bounding box center [326, 192] width 205 height 15
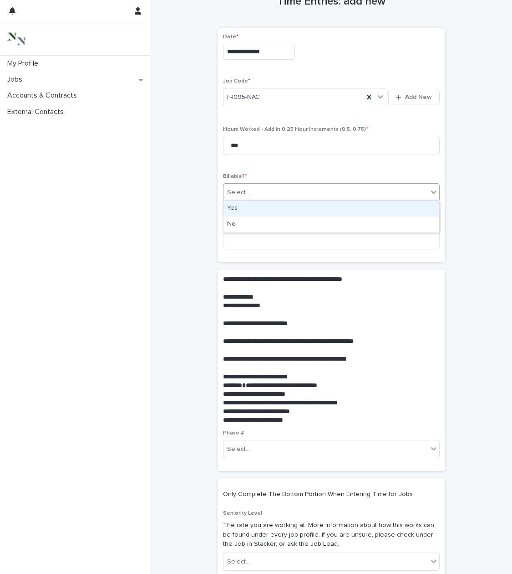
click at [246, 205] on div "Yes" at bounding box center [332, 208] width 216 height 16
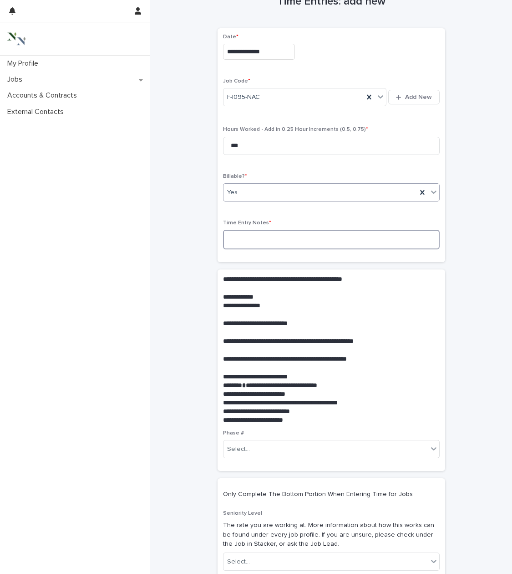
click at [246, 235] on textarea at bounding box center [331, 240] width 217 height 20
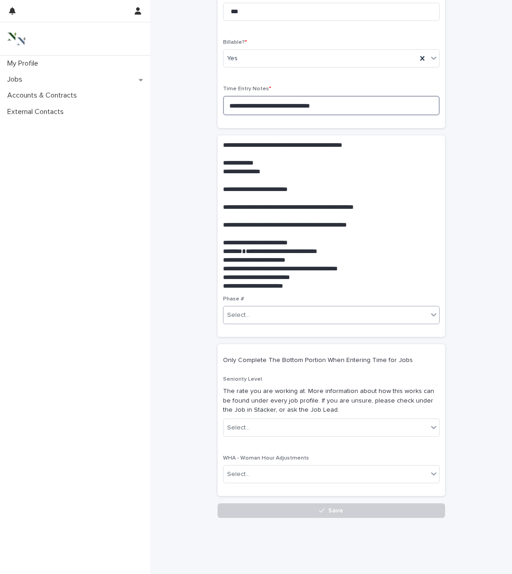
scroll to position [166, 0]
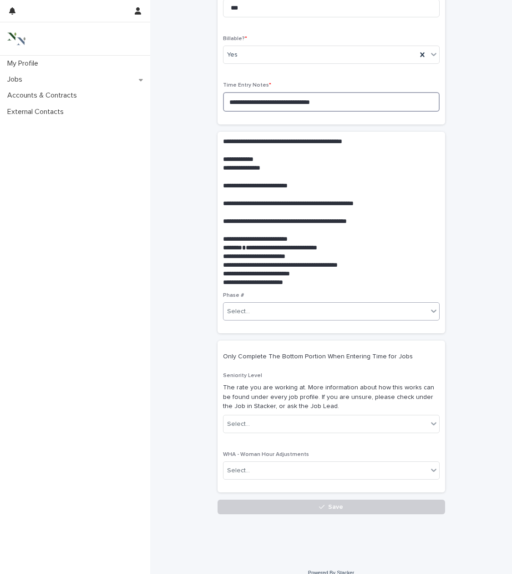
type textarea "**********"
click at [280, 308] on div "Select..." at bounding box center [326, 311] width 205 height 15
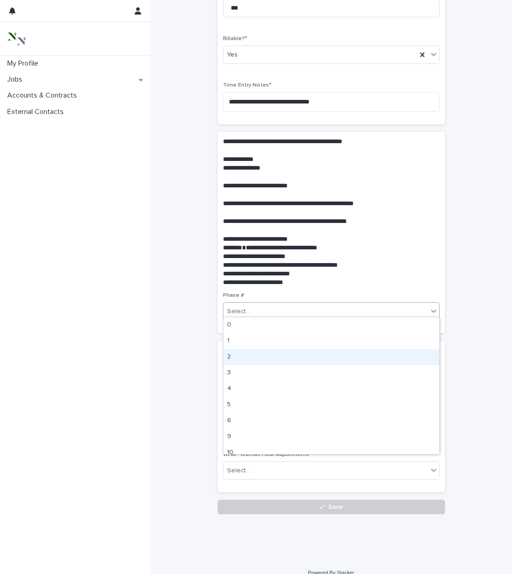
scroll to position [7, 0]
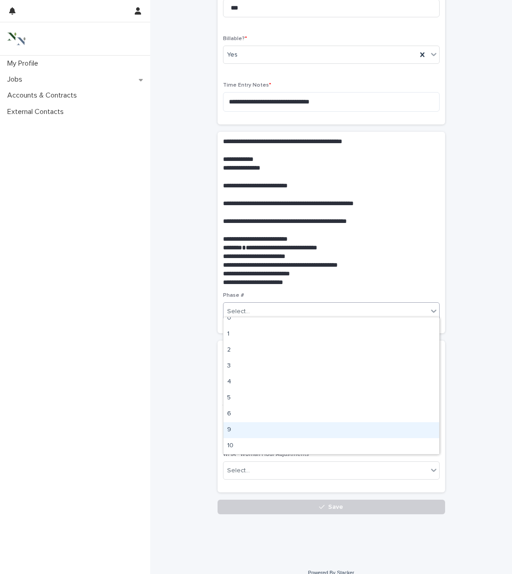
click at [247, 431] on div "9" at bounding box center [332, 430] width 216 height 16
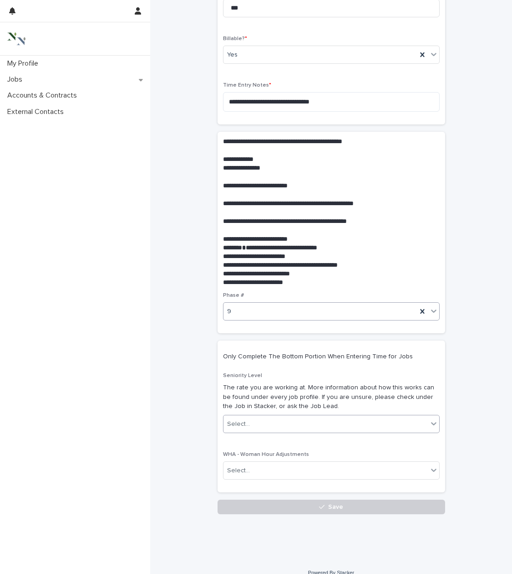
click at [282, 420] on div "Select..." at bounding box center [326, 423] width 205 height 15
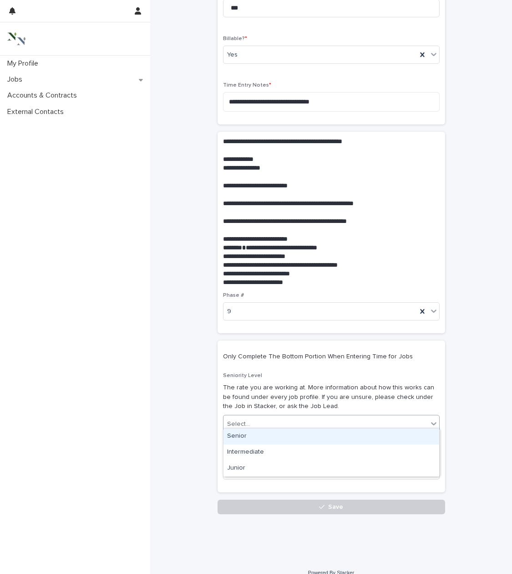
click at [274, 435] on div "Senior" at bounding box center [332, 436] width 216 height 16
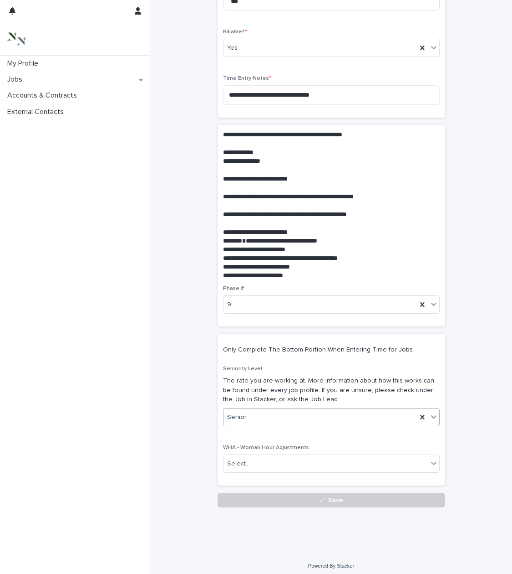
scroll to position [173, 0]
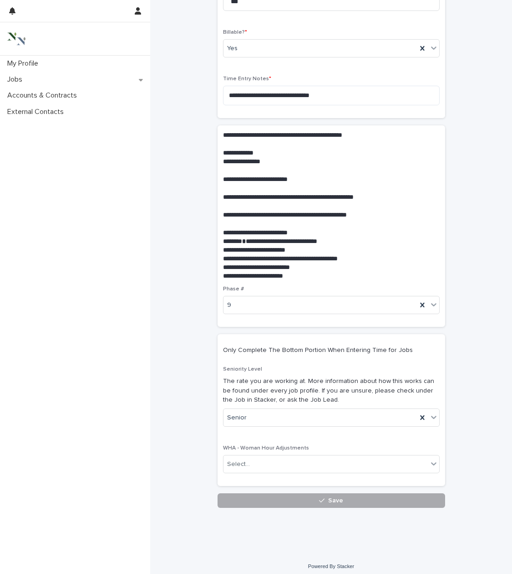
click at [254, 493] on button "Save" at bounding box center [332, 500] width 228 height 15
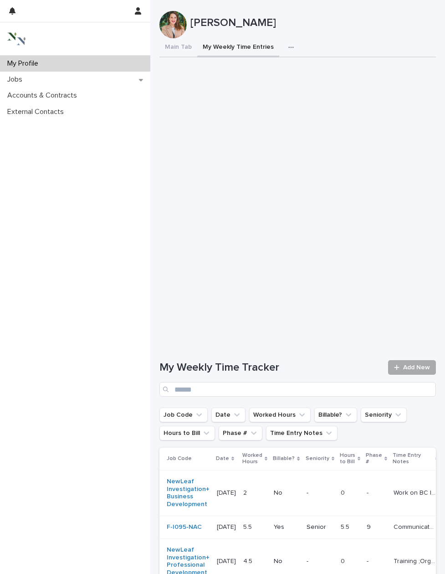
click at [408, 368] on span "Add New" at bounding box center [416, 367] width 27 height 6
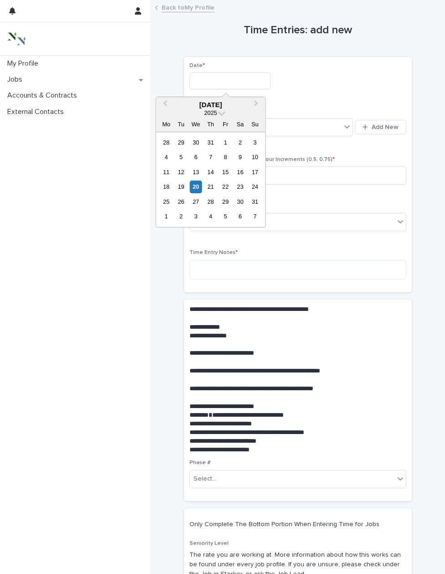
click at [195, 83] on input "text" at bounding box center [230, 80] width 81 height 17
click at [212, 187] on div "21" at bounding box center [211, 186] width 12 height 12
type input "**********"
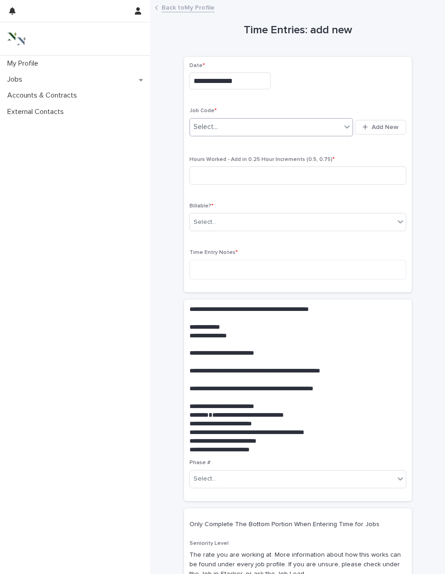
click at [214, 128] on div "Select..." at bounding box center [206, 127] width 24 height 10
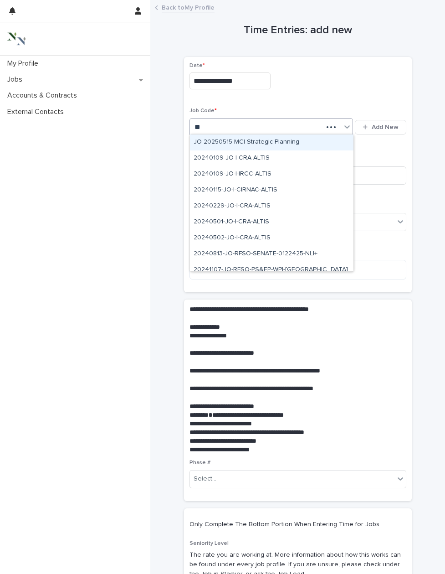
type input "***"
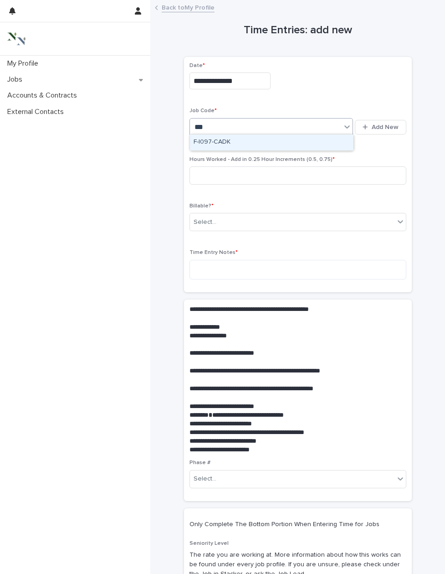
click at [216, 143] on div "F-I097-CADK" at bounding box center [272, 142] width 164 height 16
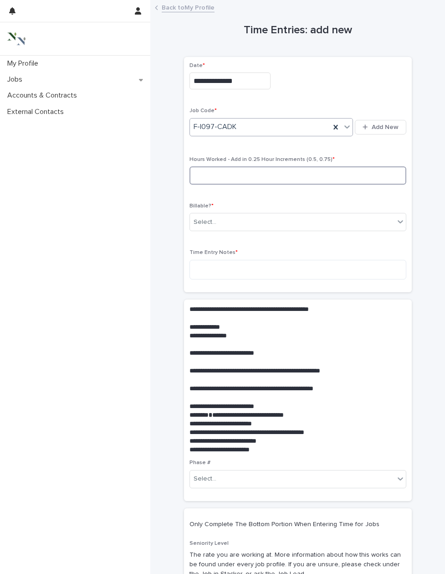
click at [215, 167] on input at bounding box center [298, 175] width 217 height 18
type input "****"
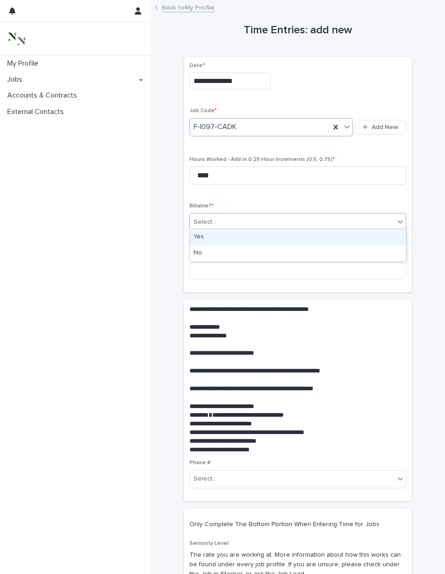
click at [233, 219] on div "Select..." at bounding box center [292, 222] width 205 height 15
drag, startPoint x: 231, startPoint y: 244, endPoint x: 225, endPoint y: 241, distance: 6.9
click at [225, 238] on div "Yes" at bounding box center [298, 237] width 216 height 16
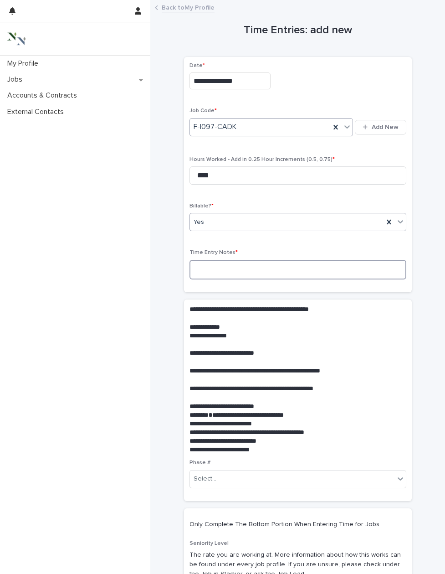
click at [220, 269] on textarea at bounding box center [298, 270] width 217 height 20
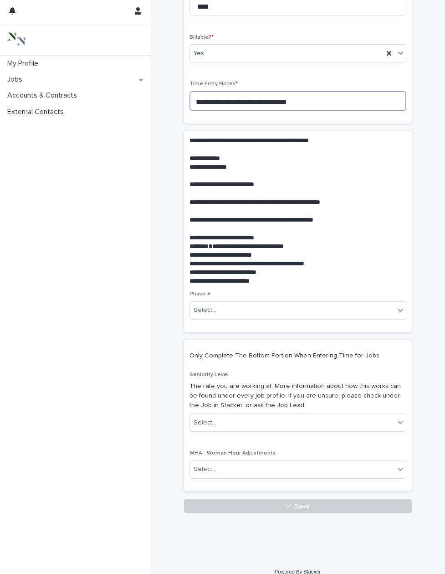
scroll to position [169, 0]
type textarea "**********"
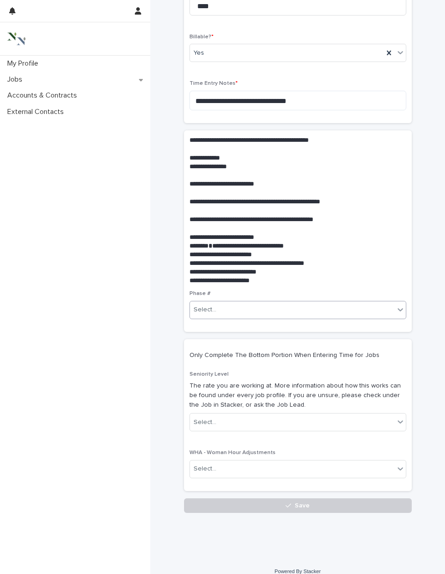
click at [237, 304] on div "Select..." at bounding box center [292, 309] width 205 height 15
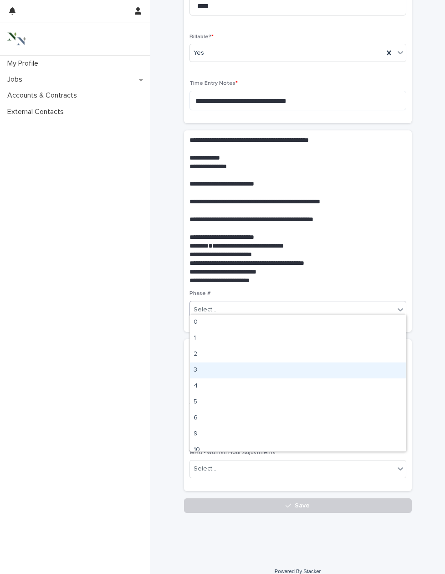
drag, startPoint x: 228, startPoint y: 360, endPoint x: 226, endPoint y: 365, distance: 4.9
click at [226, 365] on div "3" at bounding box center [298, 370] width 216 height 16
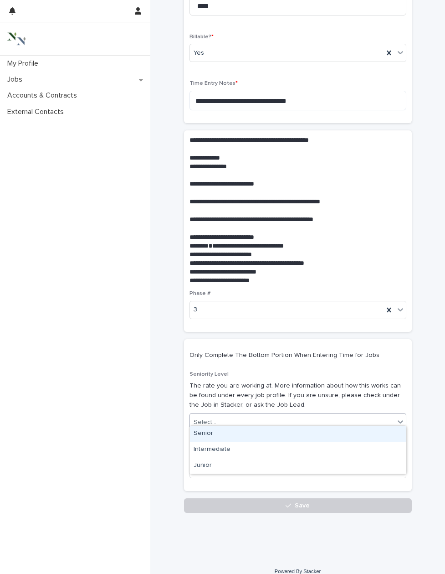
click at [224, 415] on div "Select..." at bounding box center [292, 422] width 205 height 15
click at [220, 431] on div "Senior" at bounding box center [298, 433] width 216 height 16
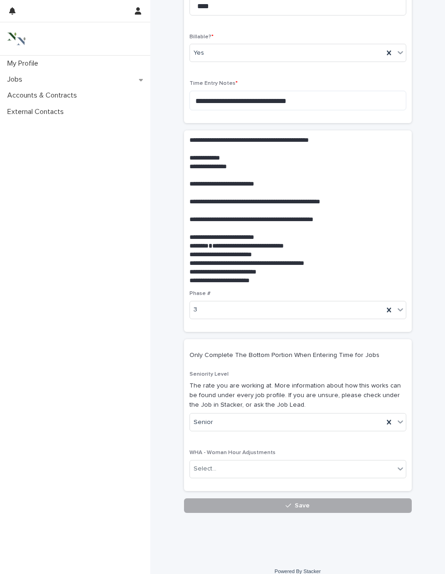
click at [221, 498] on button "Save" at bounding box center [298, 505] width 228 height 15
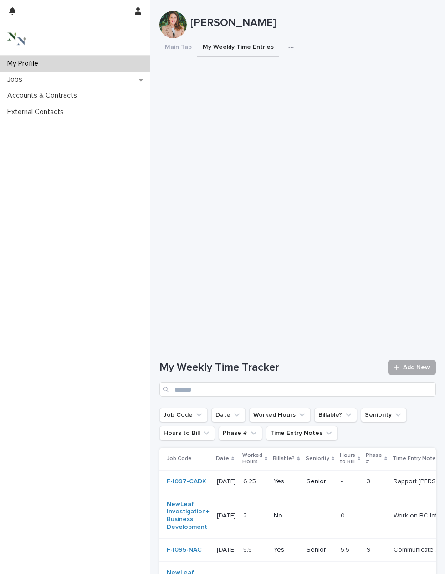
click at [408, 362] on link "Add New" at bounding box center [412, 367] width 48 height 15
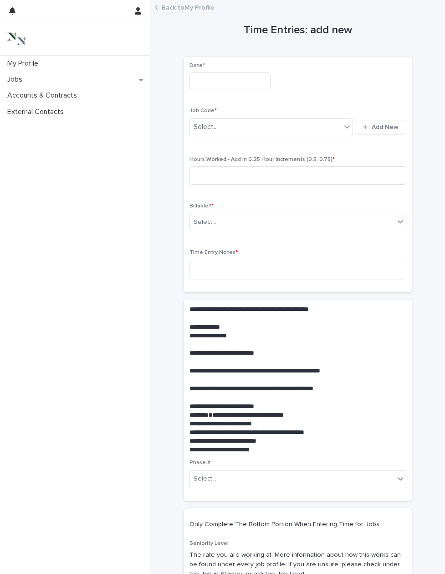
click at [204, 82] on input "text" at bounding box center [230, 80] width 81 height 17
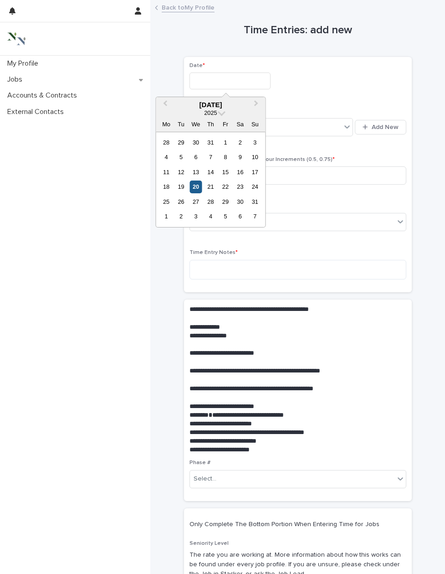
click at [196, 187] on div "20" at bounding box center [196, 186] width 12 height 12
type input "**********"
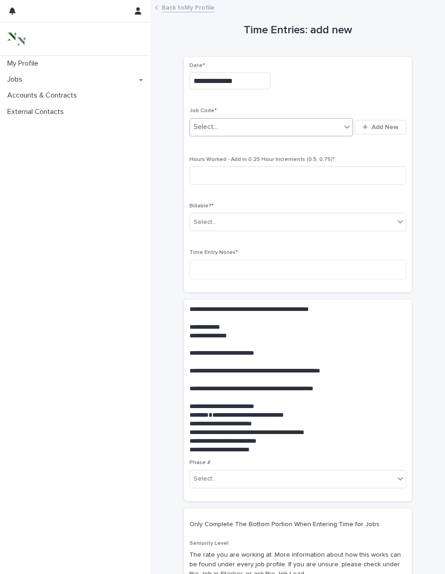
click at [204, 125] on div "Select..." at bounding box center [206, 127] width 24 height 10
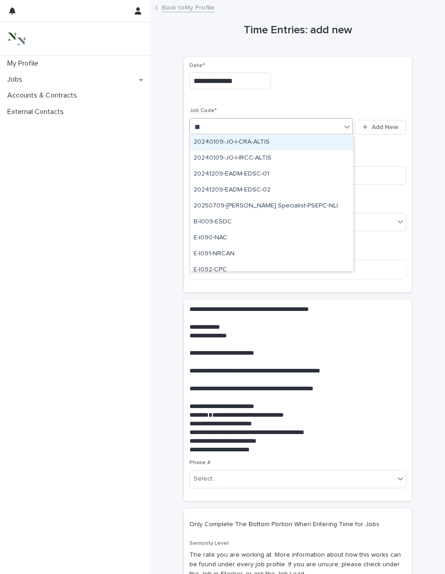
type input "*"
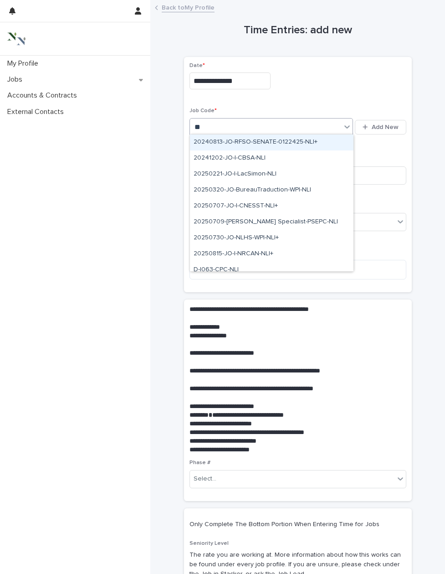
type input "*"
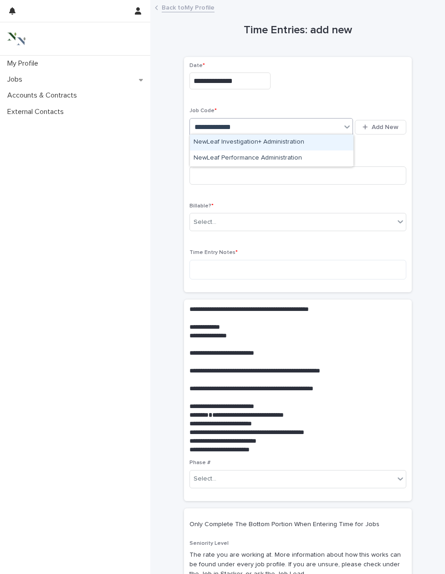
type input "**********"
click at [232, 142] on div "NewLeaf Investigation+ Administration" at bounding box center [272, 142] width 164 height 16
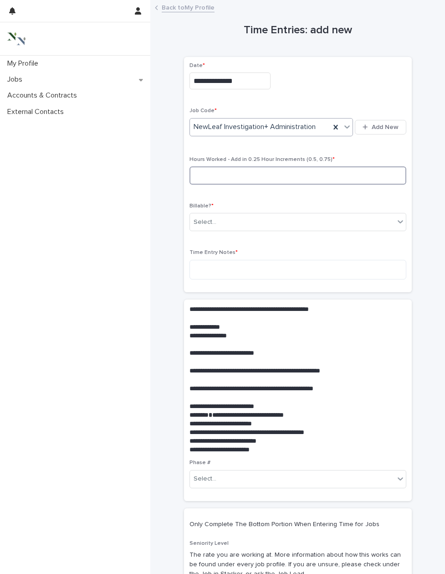
click at [228, 166] on input at bounding box center [298, 175] width 217 height 18
type input "*"
click at [224, 215] on div "Select..." at bounding box center [292, 222] width 205 height 15
click at [217, 248] on div "No" at bounding box center [223, 253] width 67 height 16
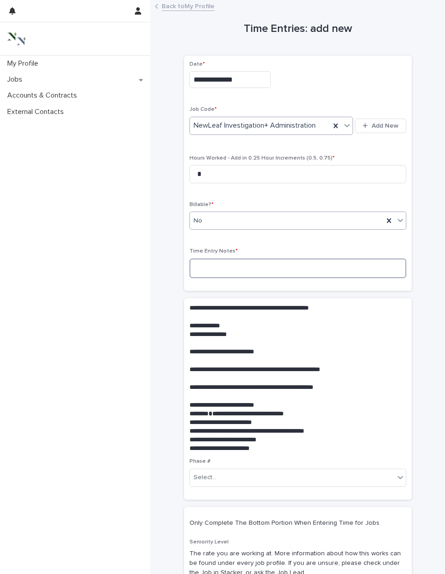
click at [215, 267] on textarea at bounding box center [298, 268] width 217 height 20
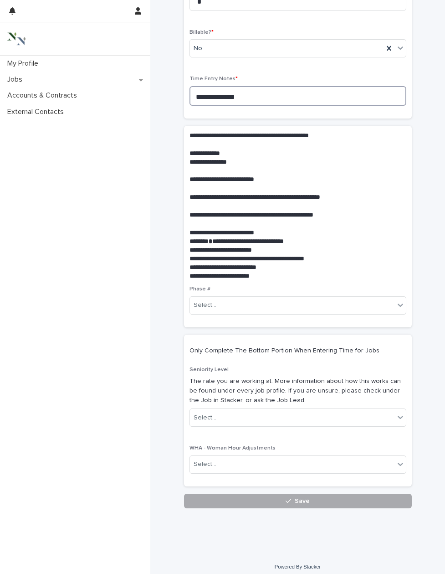
type textarea "**********"
click at [267, 497] on button "Save" at bounding box center [298, 500] width 228 height 15
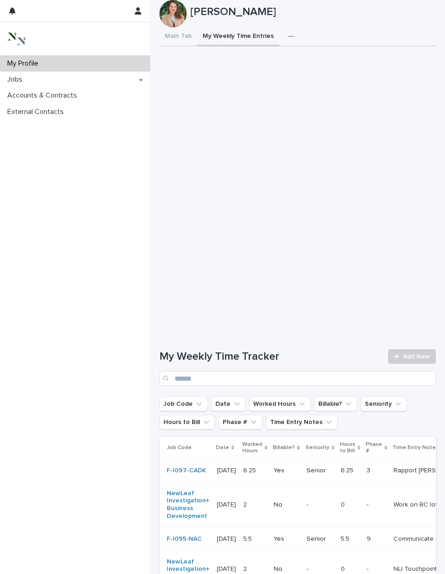
scroll to position [10, 0]
